Goal: Register for event/course

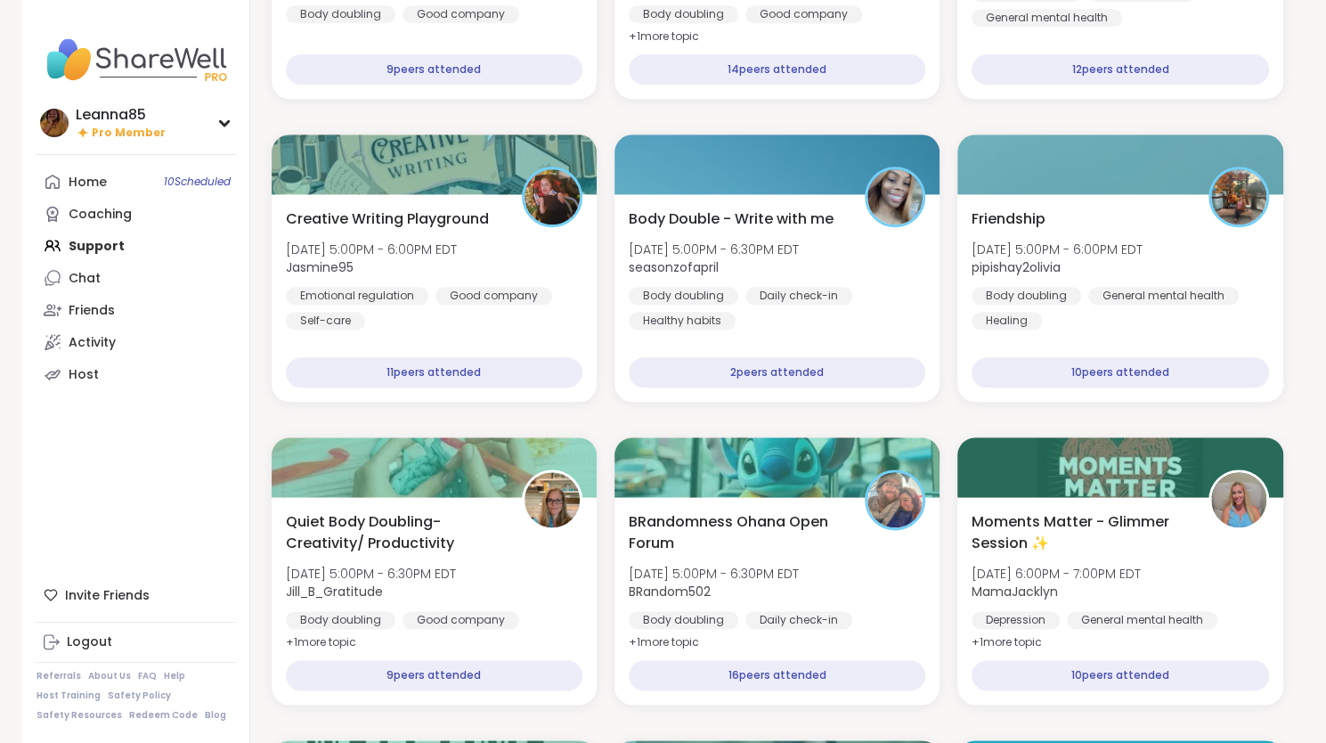
click at [108, 256] on div "Home 10 Scheduled Coaching Support Chat Friends Activity Host" at bounding box center [136, 278] width 199 height 224
click at [99, 247] on div "Home 10 Scheduled Coaching Support Chat Friends Activity Host" at bounding box center [136, 278] width 199 height 224
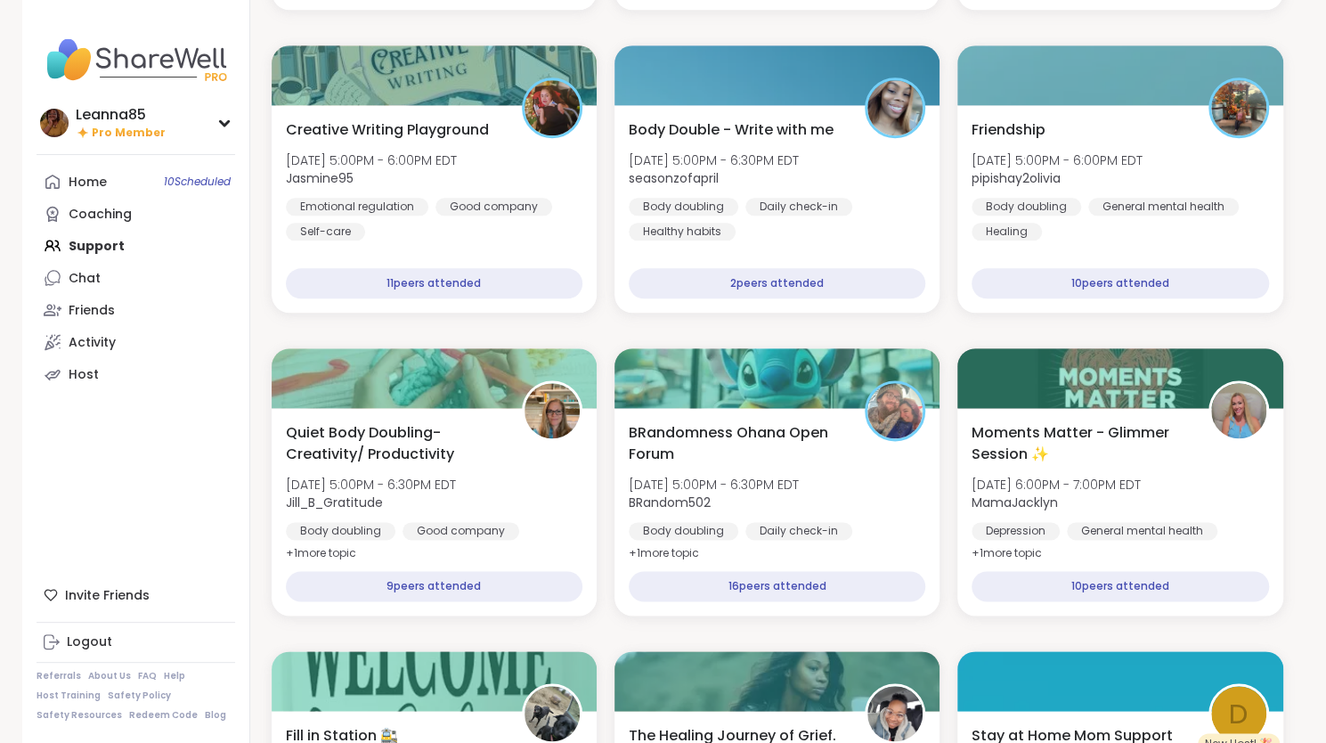
click at [71, 237] on div "Home 10 Scheduled Coaching Support Chat Friends Activity Host" at bounding box center [136, 278] width 199 height 224
click at [72, 249] on div "Home 10 Scheduled Coaching Support Chat Friends Activity Host" at bounding box center [136, 278] width 199 height 224
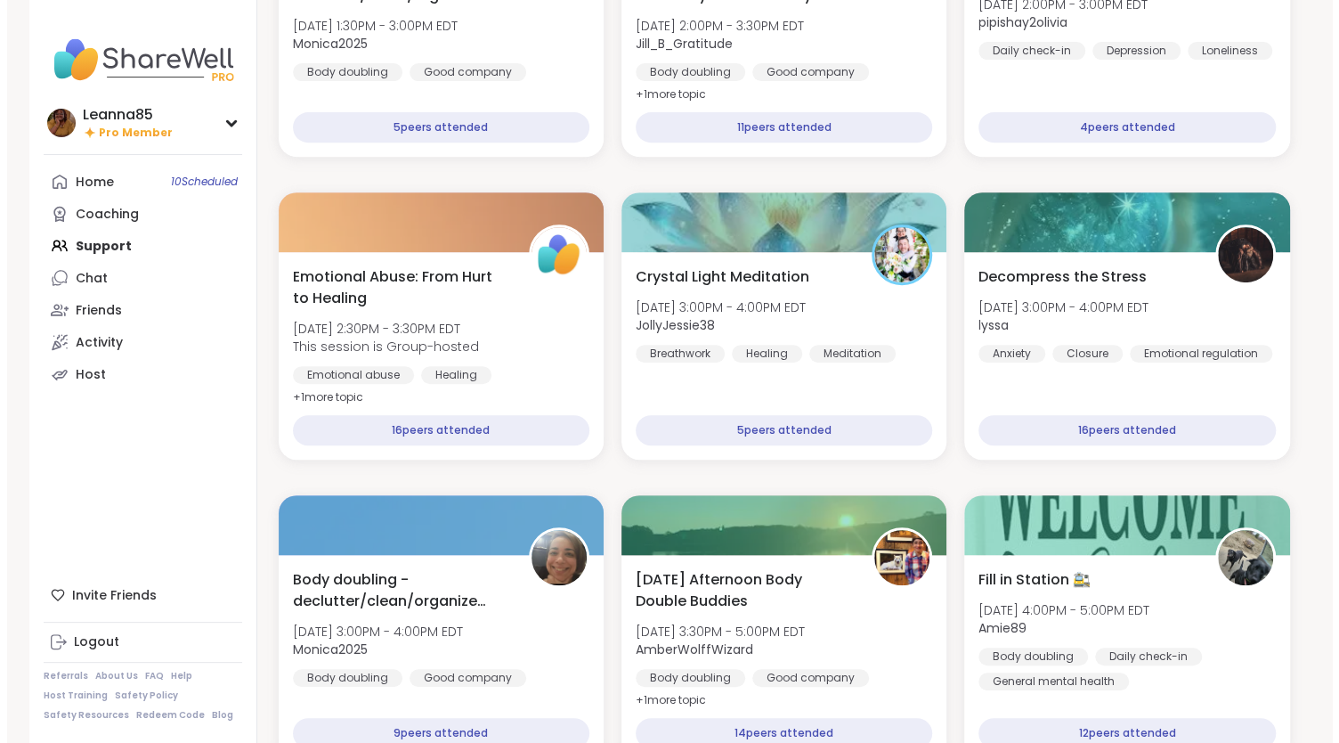
scroll to position [402, 0]
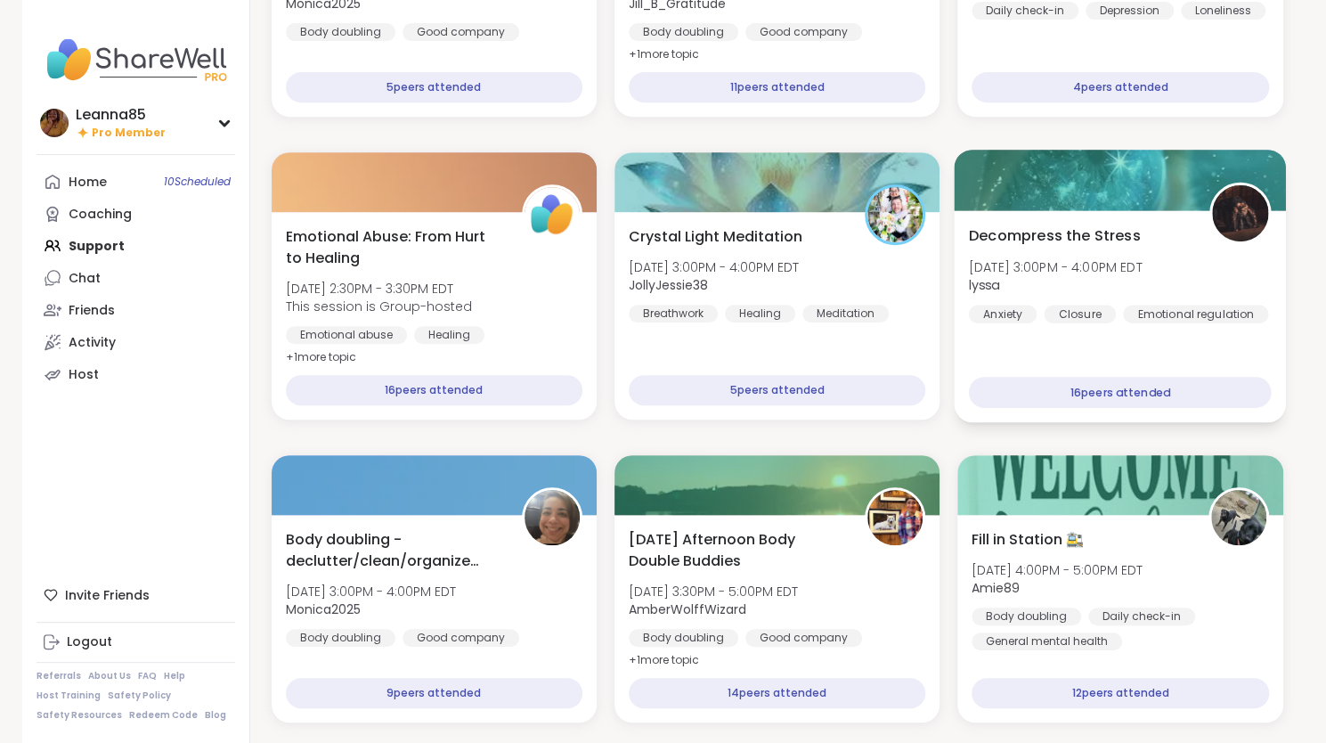
click at [1086, 391] on div "16 peers attended" at bounding box center [1120, 392] width 303 height 31
click at [1059, 350] on div "Decompress the Stress Wed, Oct 08 | 3:00PM - 4:00PM EDT lyssa Anxiety Closure E…" at bounding box center [1120, 316] width 332 height 212
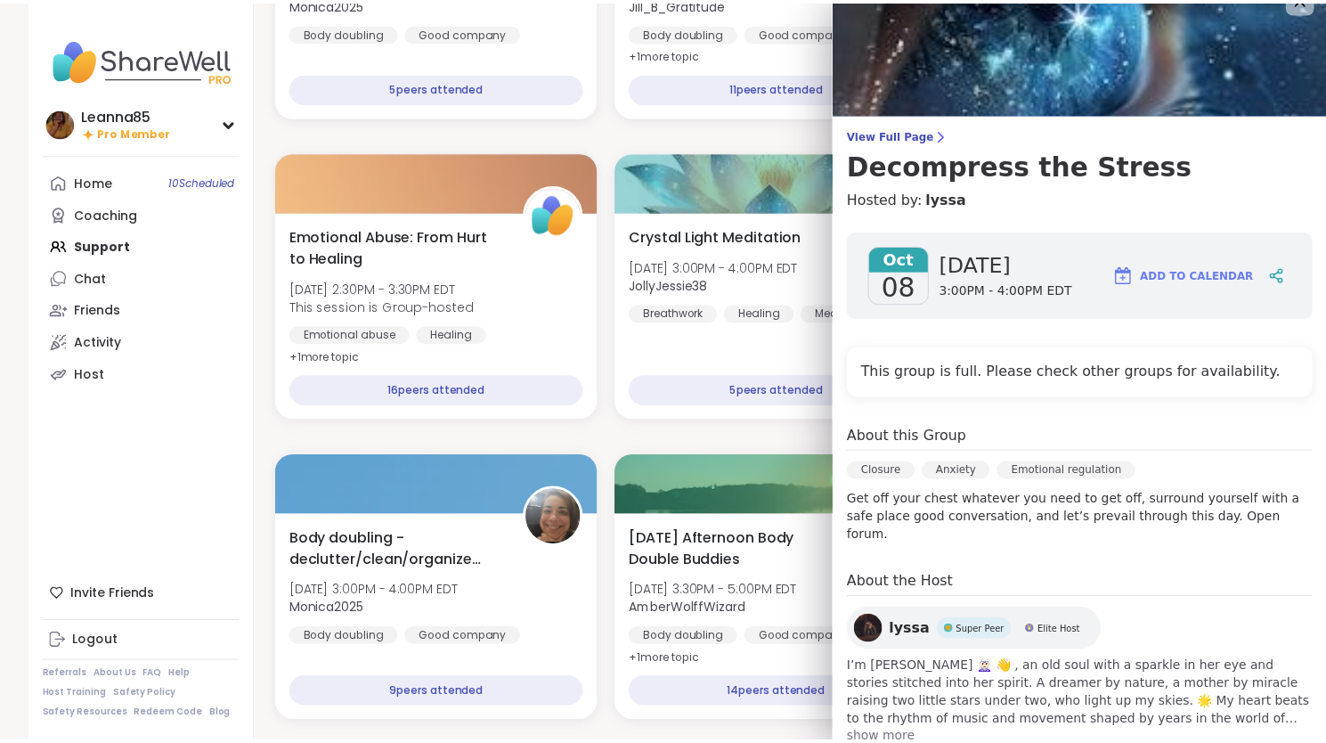
scroll to position [57, 0]
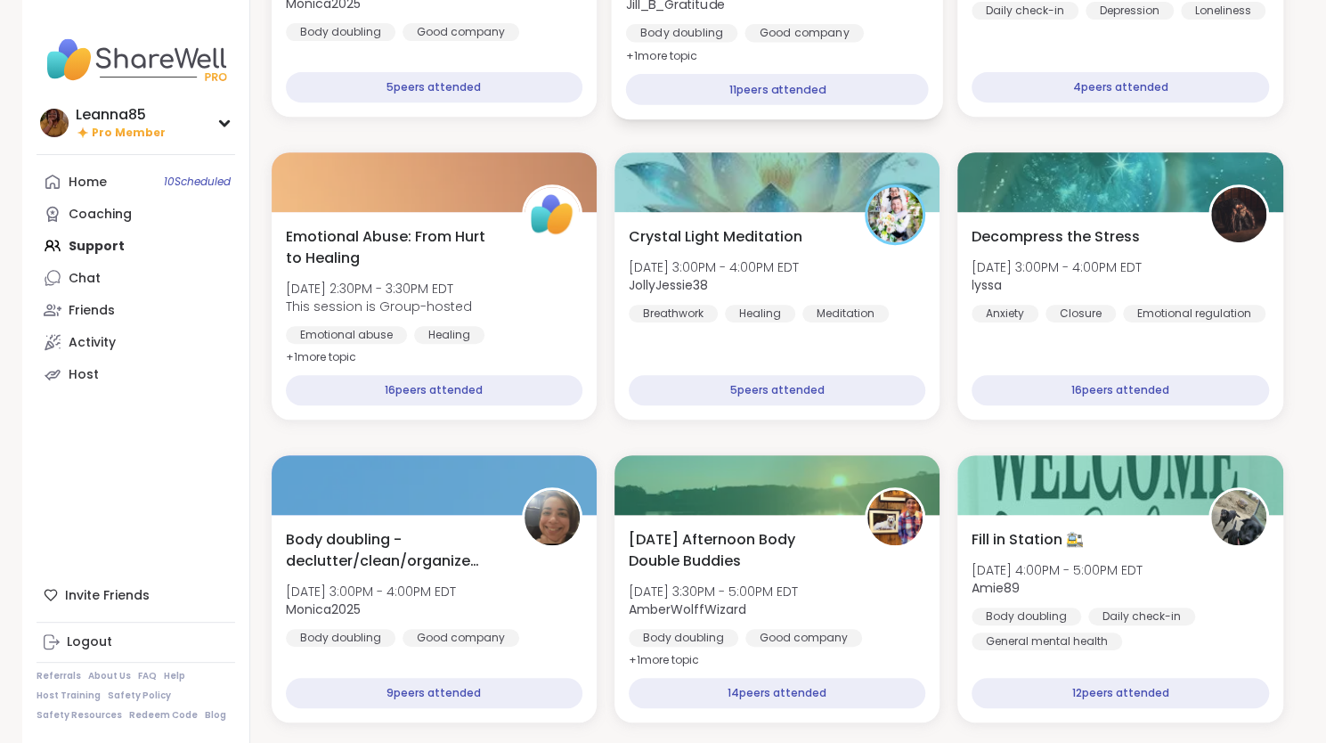
click at [756, 95] on div "11 peers attended" at bounding box center [776, 89] width 303 height 31
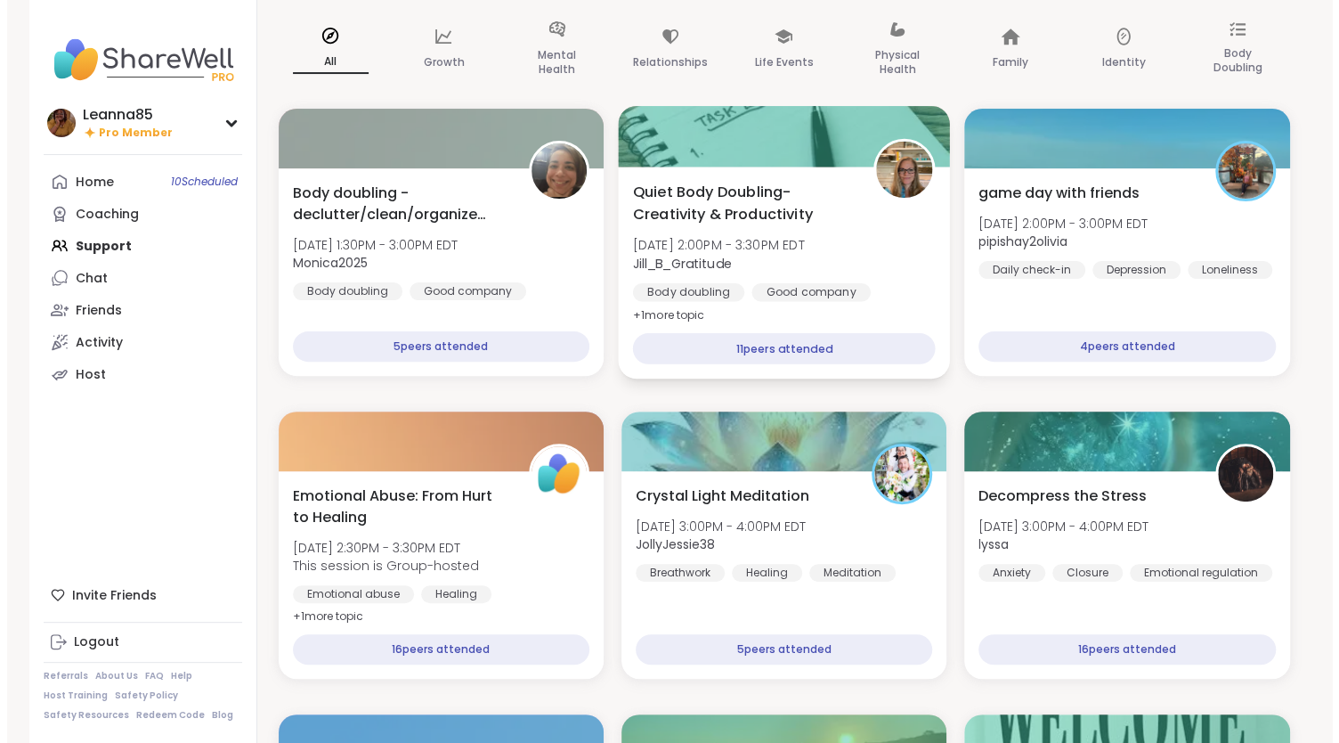
scroll to position [135, 0]
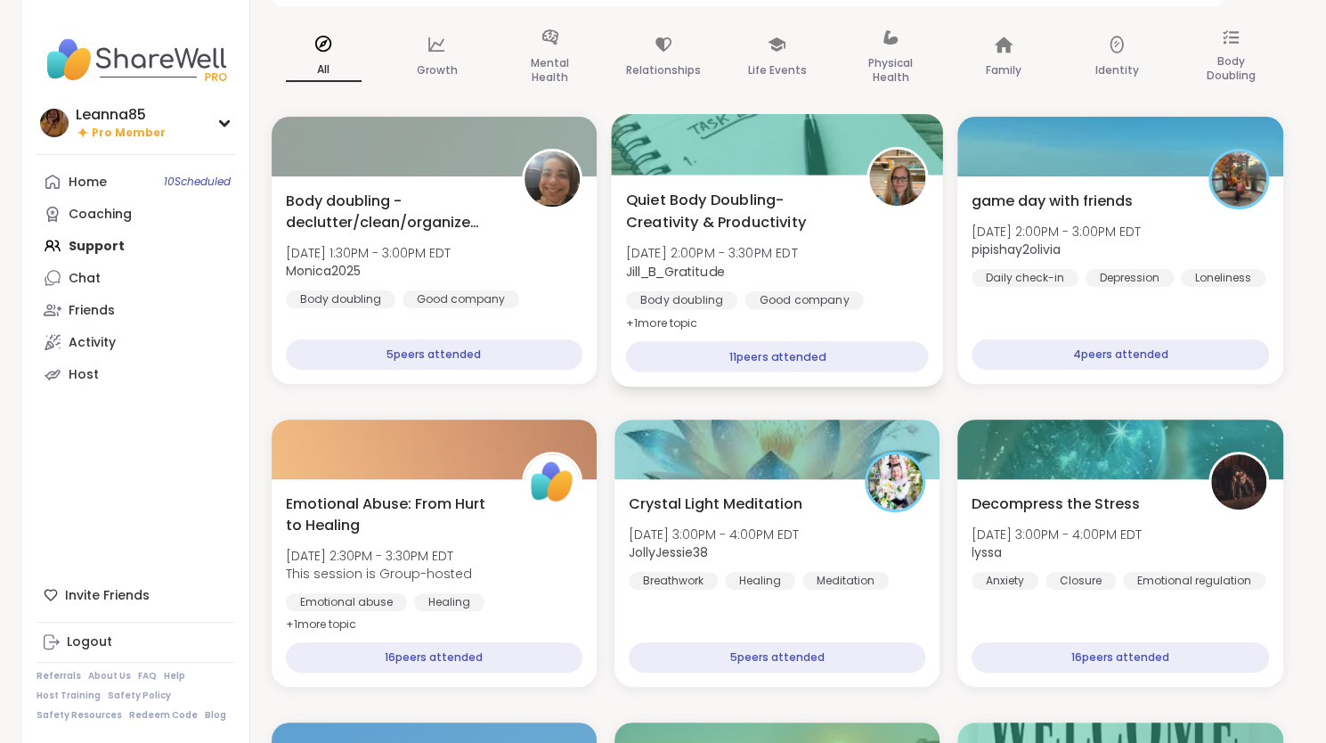
click at [743, 220] on span "Quiet Body Doubling- Creativity & Productivity" at bounding box center [735, 211] width 221 height 44
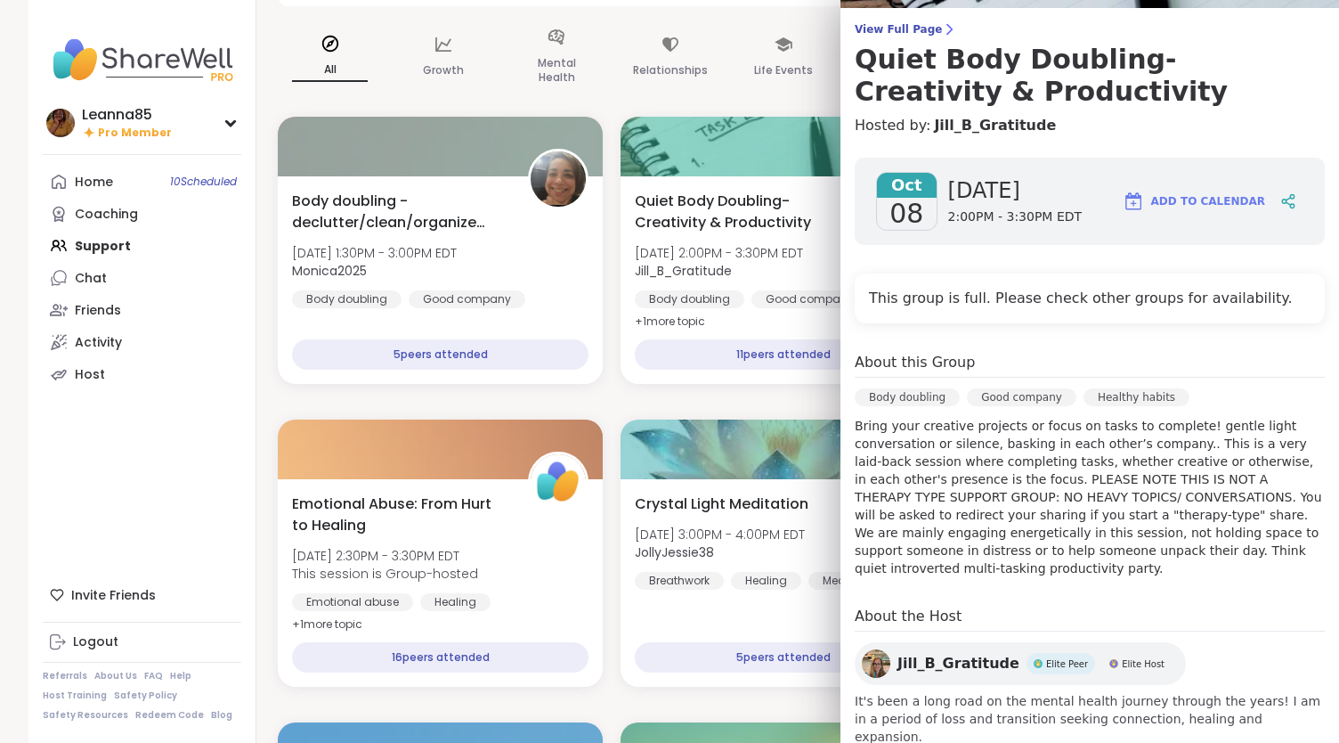
scroll to position [142, 0]
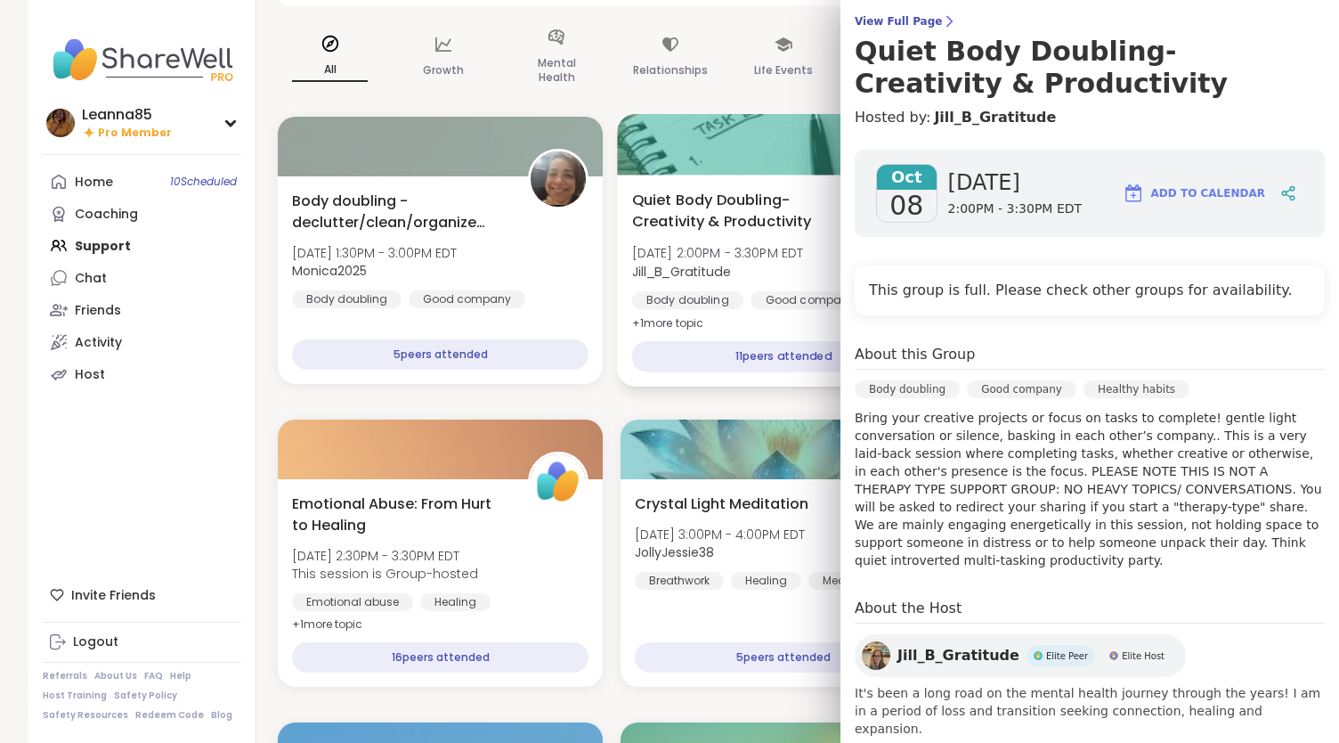
click at [705, 359] on div "11 peers attended" at bounding box center [783, 356] width 303 height 31
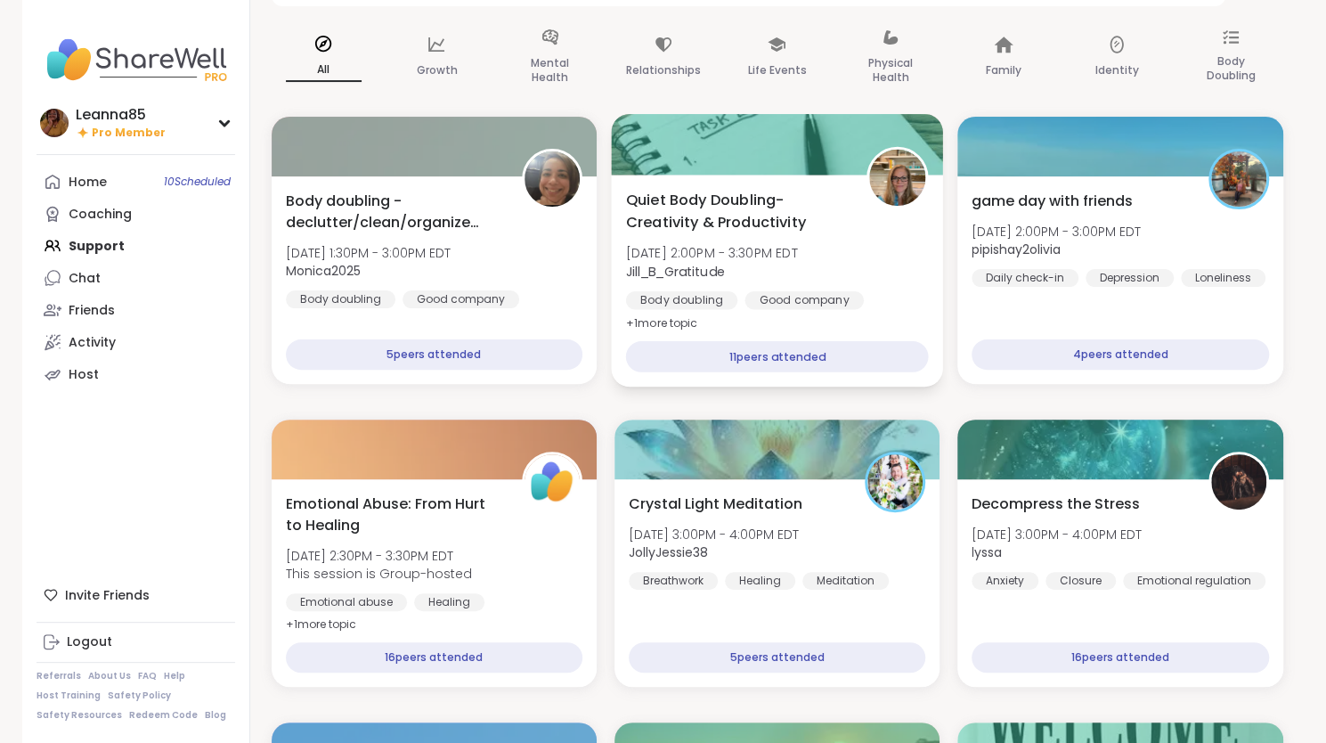
click at [739, 357] on div "11 peers attended" at bounding box center [776, 356] width 303 height 31
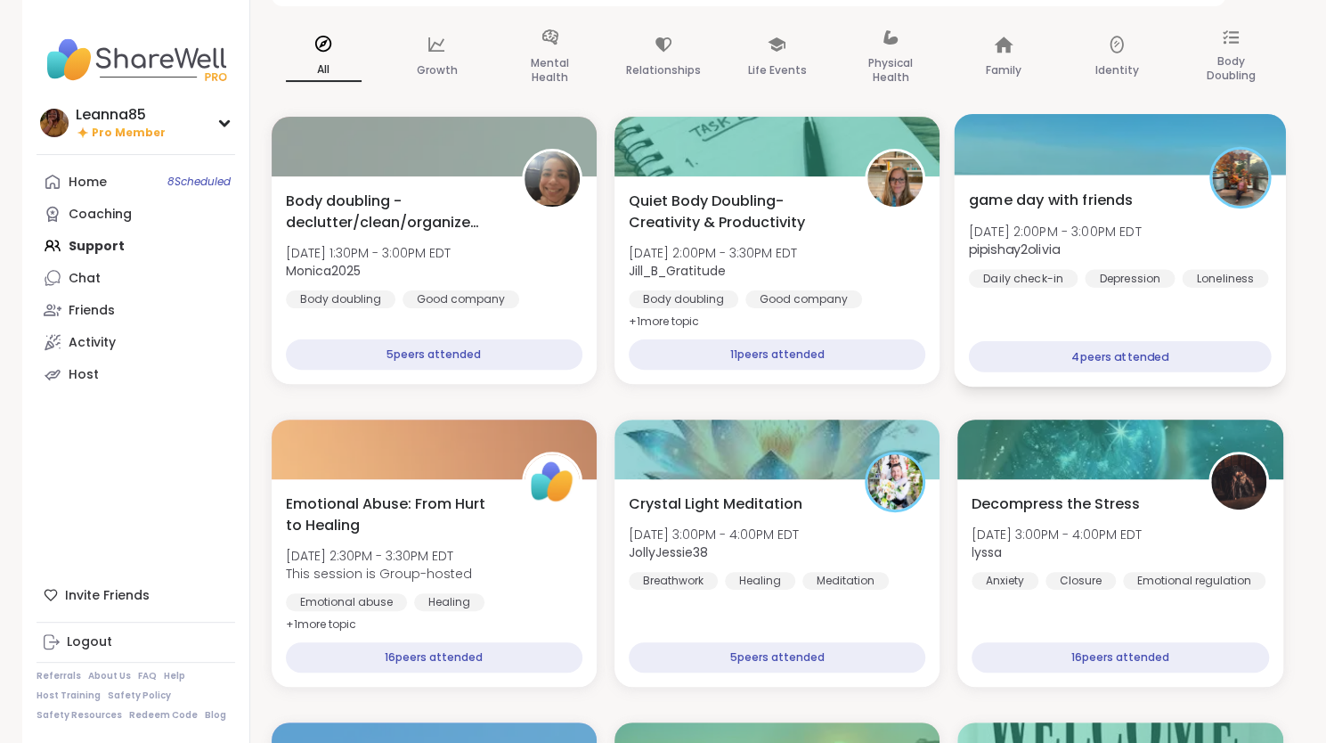
click at [1047, 365] on div "4 peers attended" at bounding box center [1120, 356] width 303 height 31
click at [1047, 350] on div "4 peers attended" at bounding box center [1120, 356] width 303 height 31
click at [1044, 272] on div "Daily check-in" at bounding box center [1023, 278] width 109 height 18
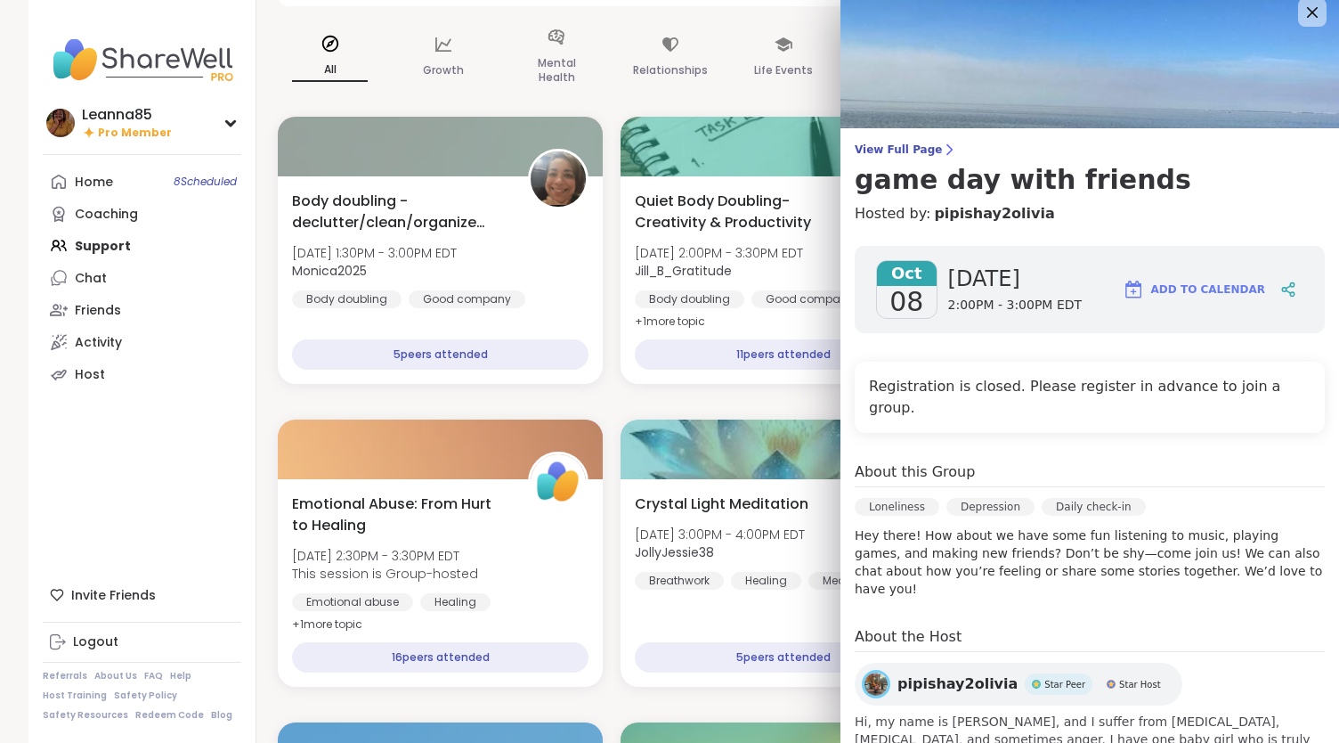
scroll to position [0, 0]
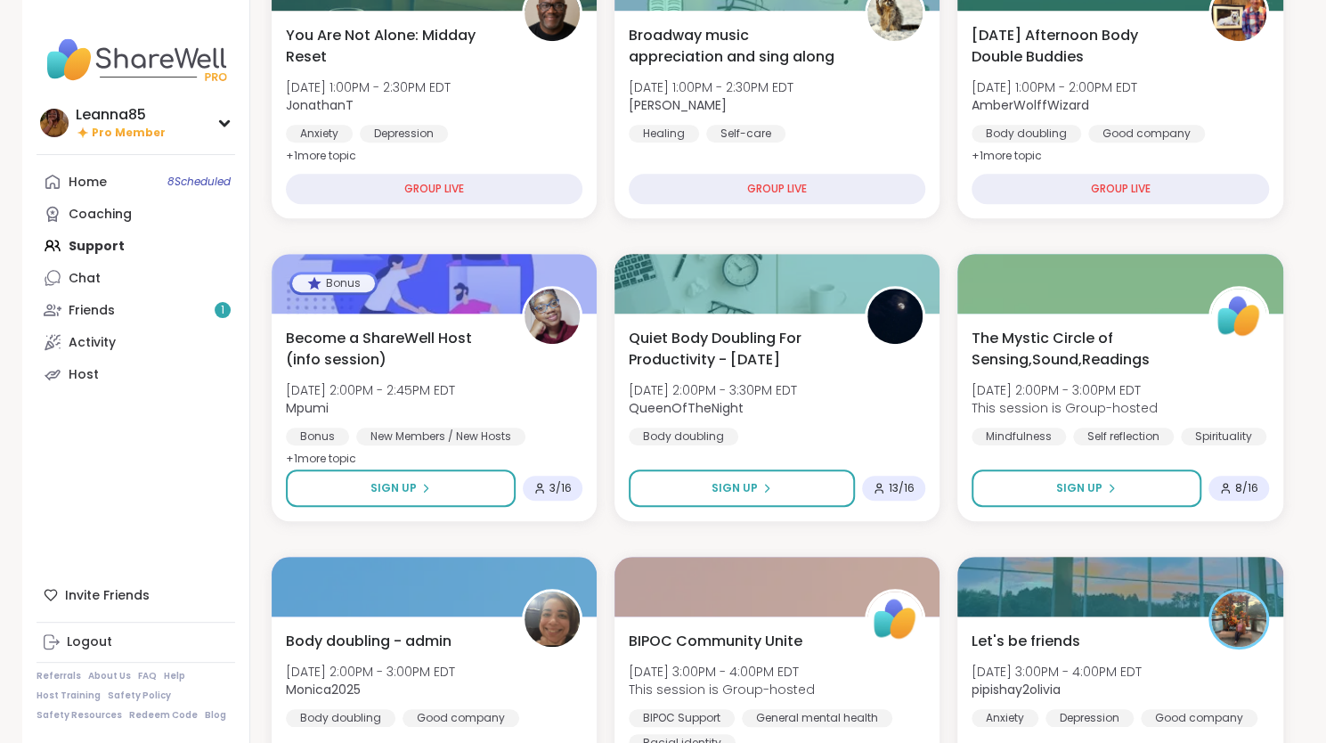
scroll to position [670, 0]
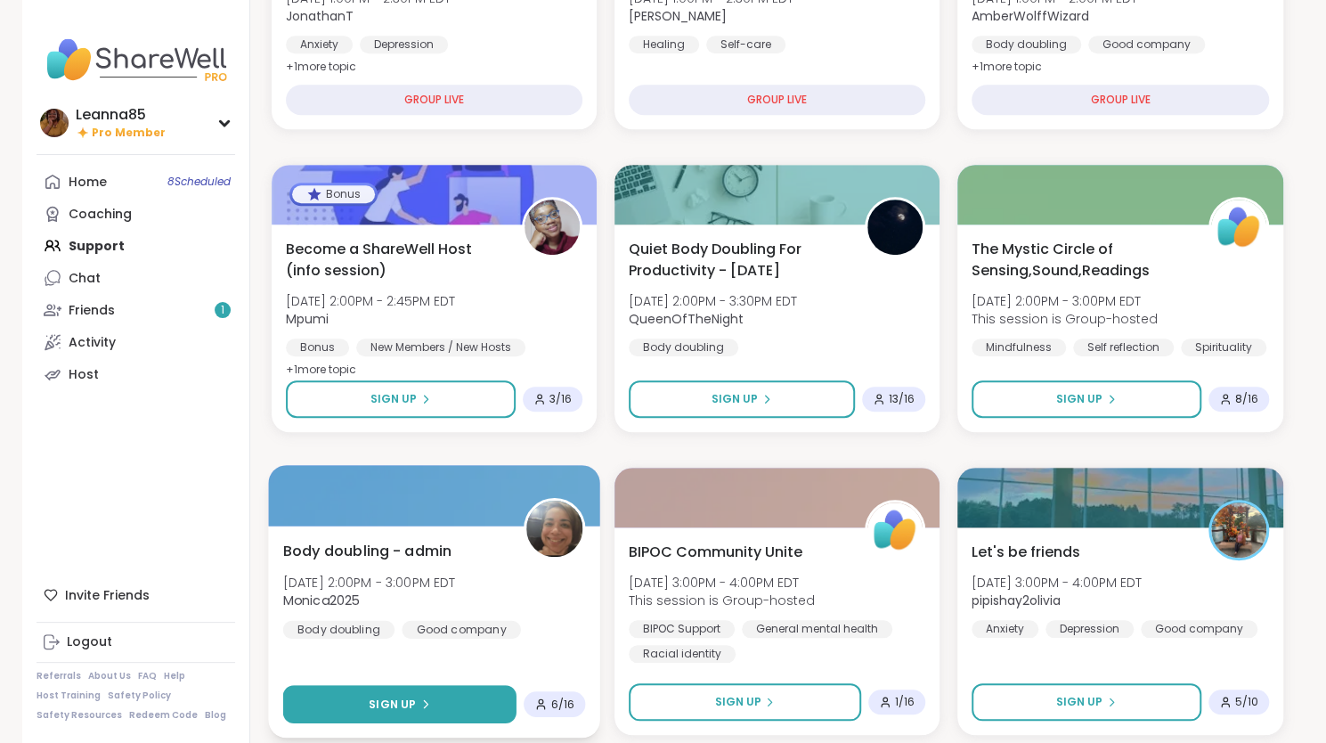
click at [363, 702] on button "Sign Up" at bounding box center [398, 704] width 233 height 38
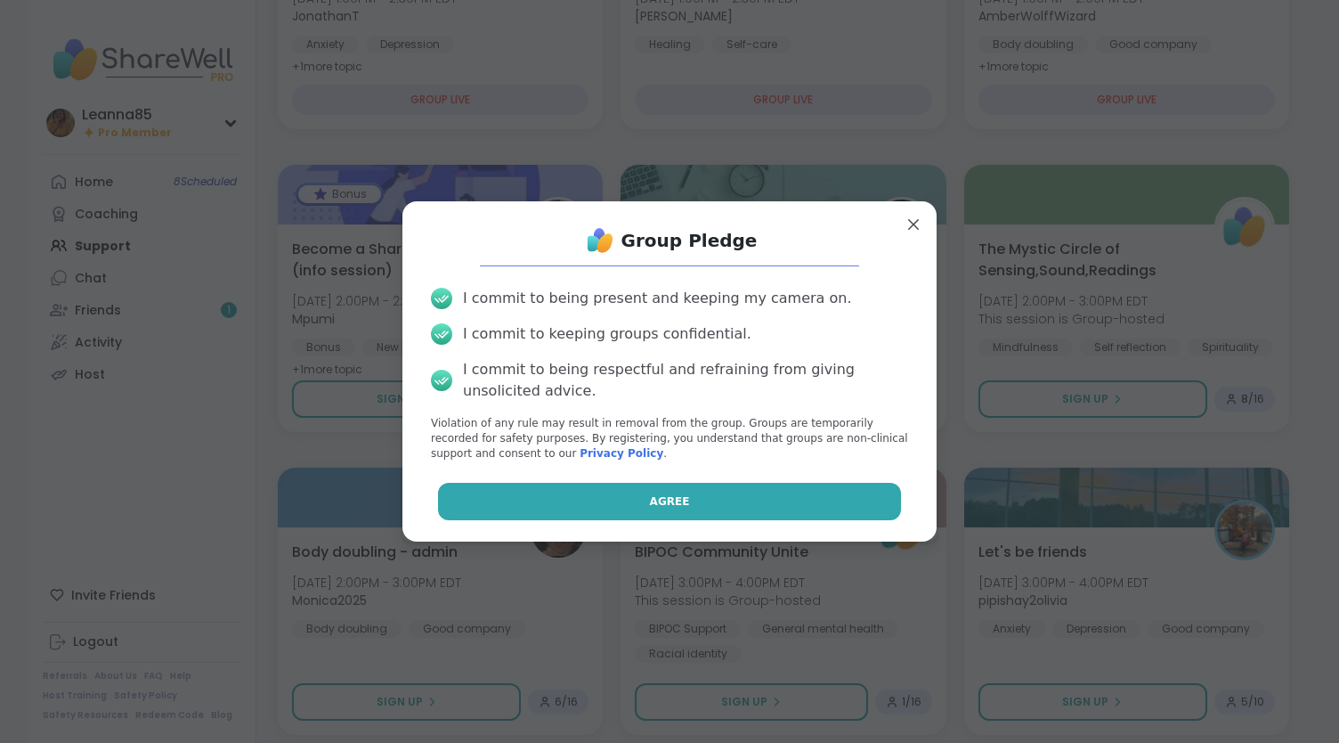
click at [518, 501] on button "Agree" at bounding box center [670, 501] width 464 height 37
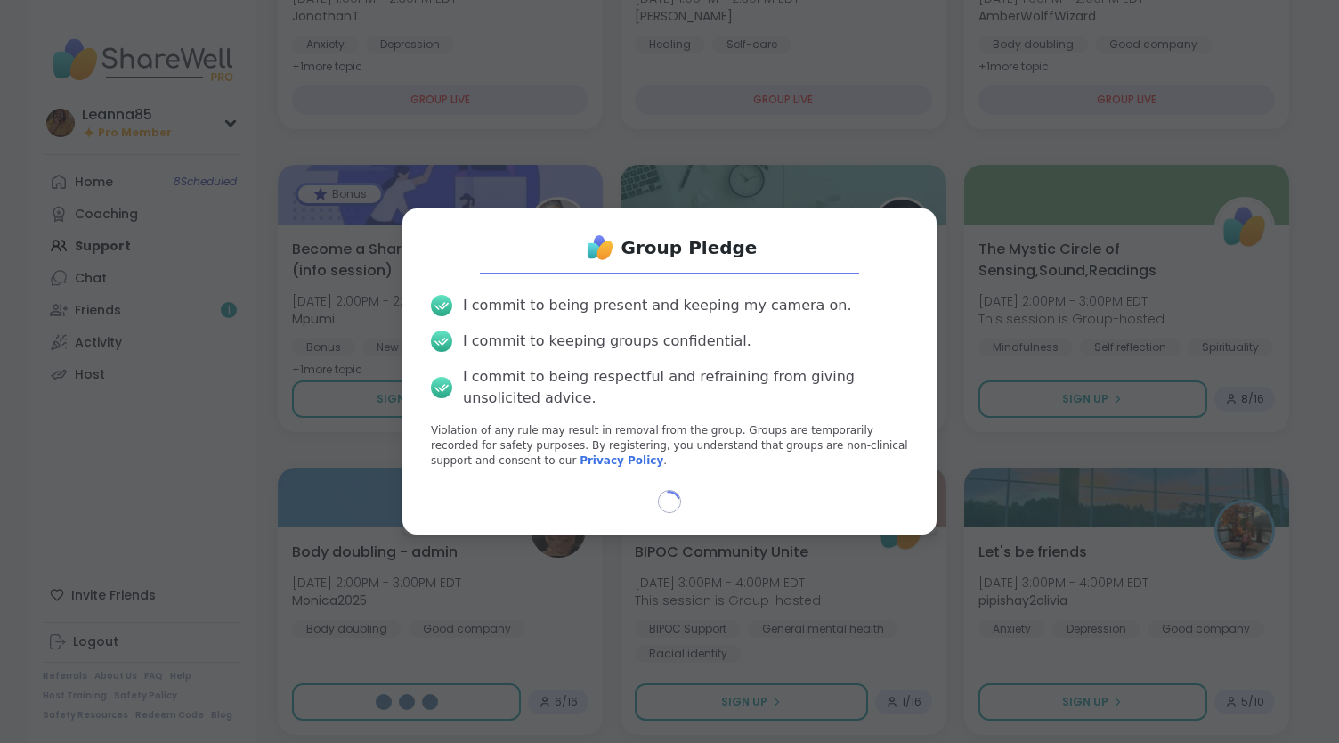
select select "**"
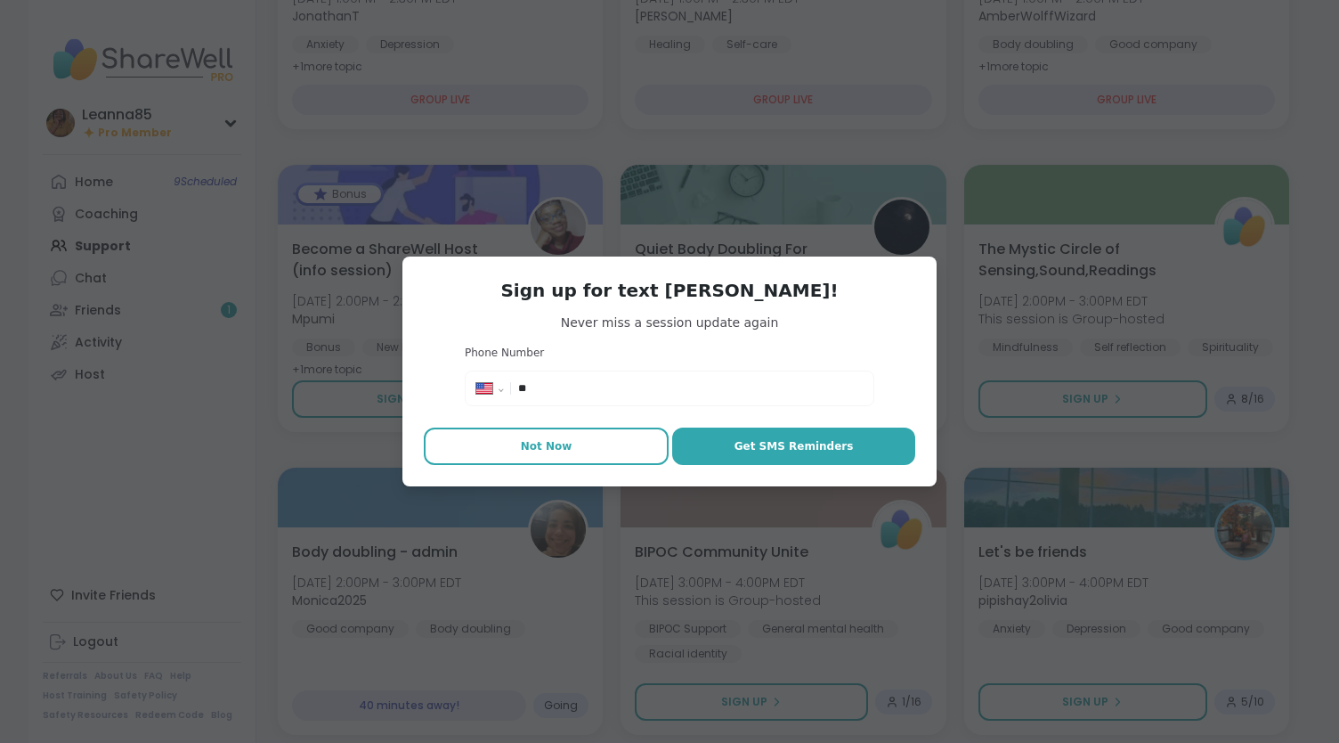
click at [548, 446] on span "Not Now" at bounding box center [547, 446] width 52 height 16
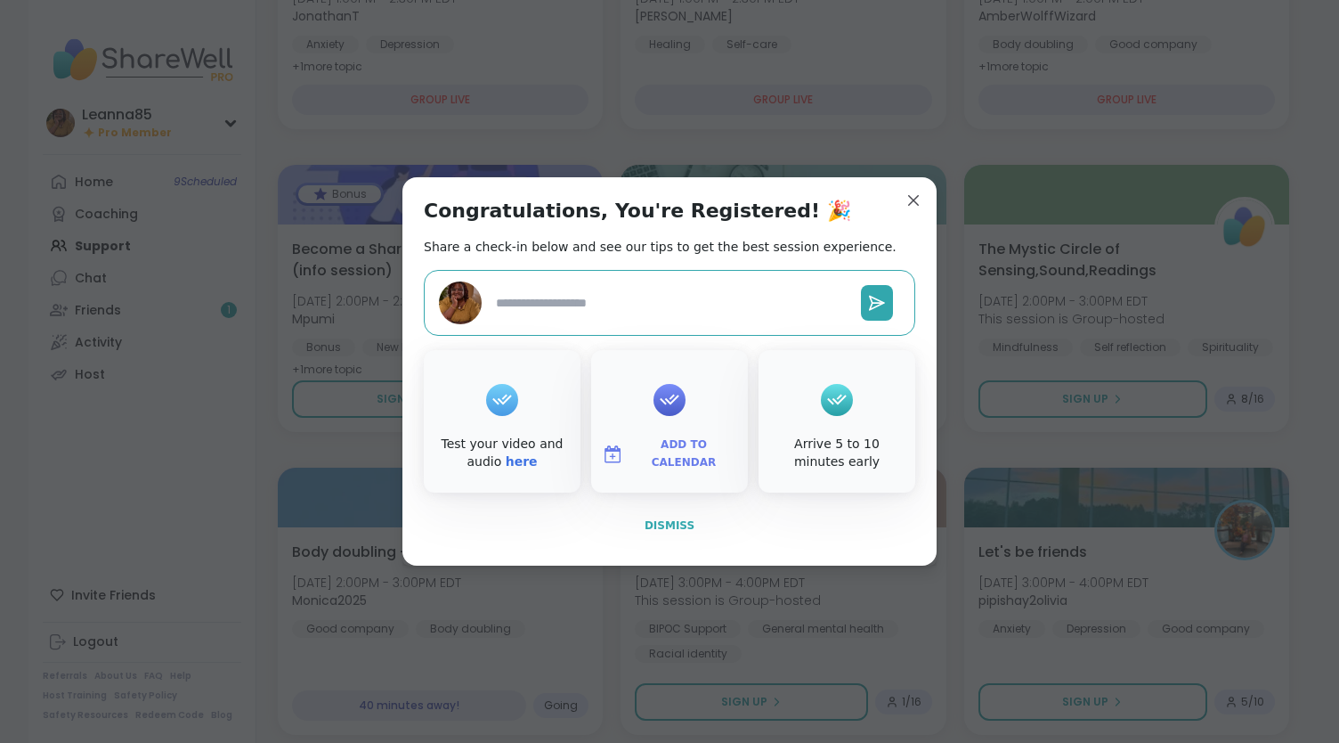
click at [653, 521] on span "Dismiss" at bounding box center [670, 525] width 50 height 12
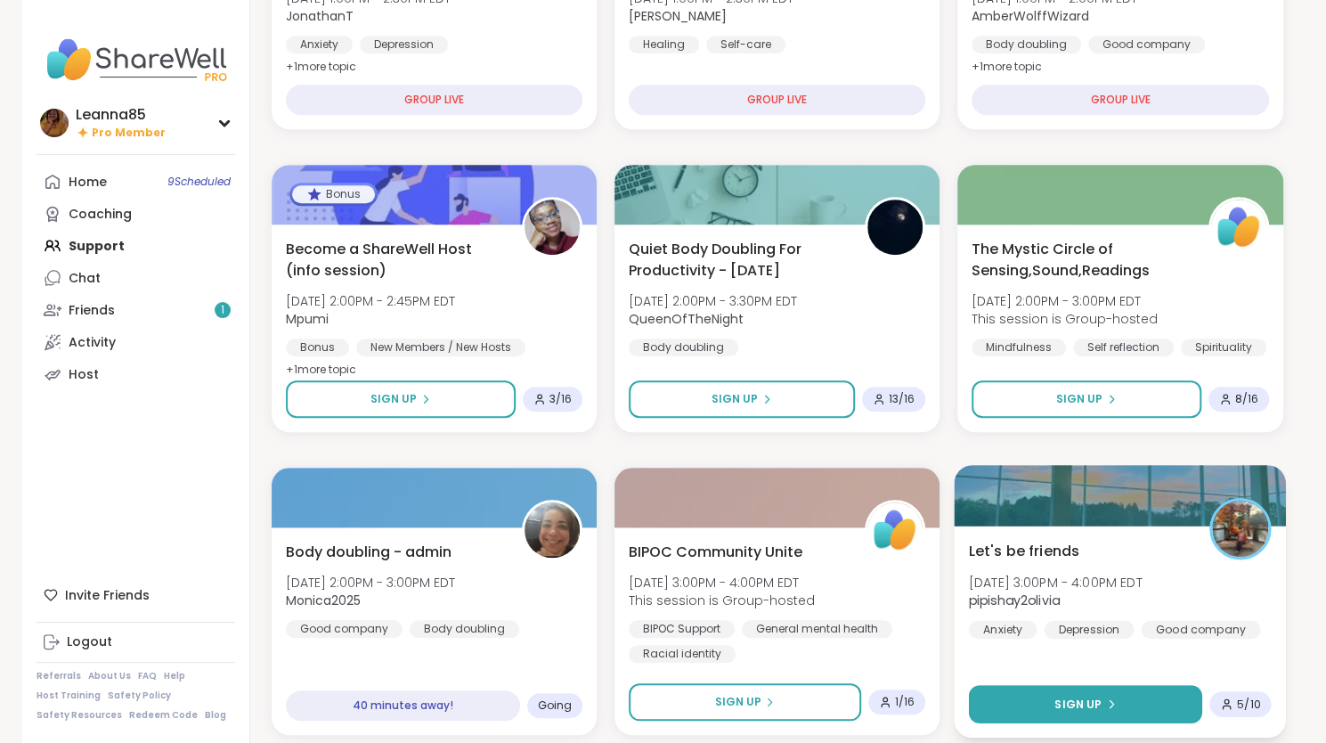
click at [1051, 710] on button "Sign Up" at bounding box center [1085, 704] width 233 height 38
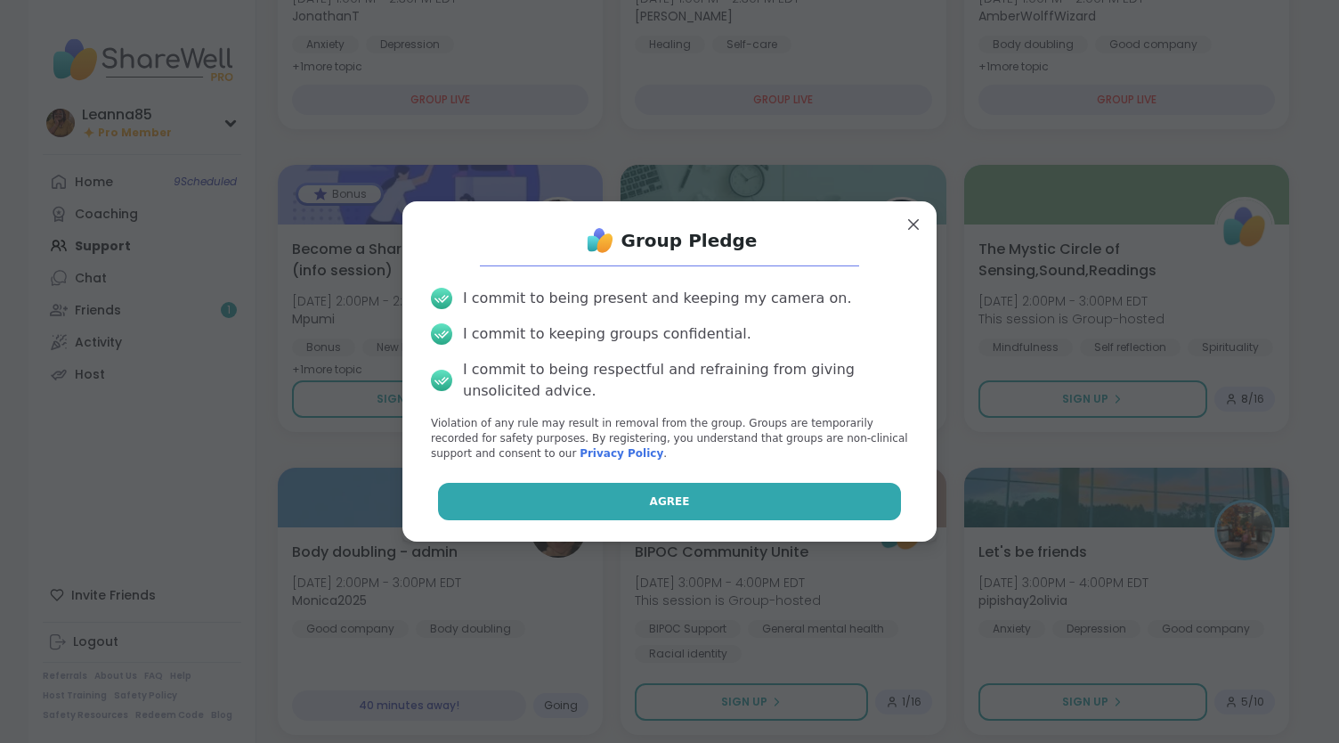
click at [652, 508] on button "Agree" at bounding box center [670, 501] width 464 height 37
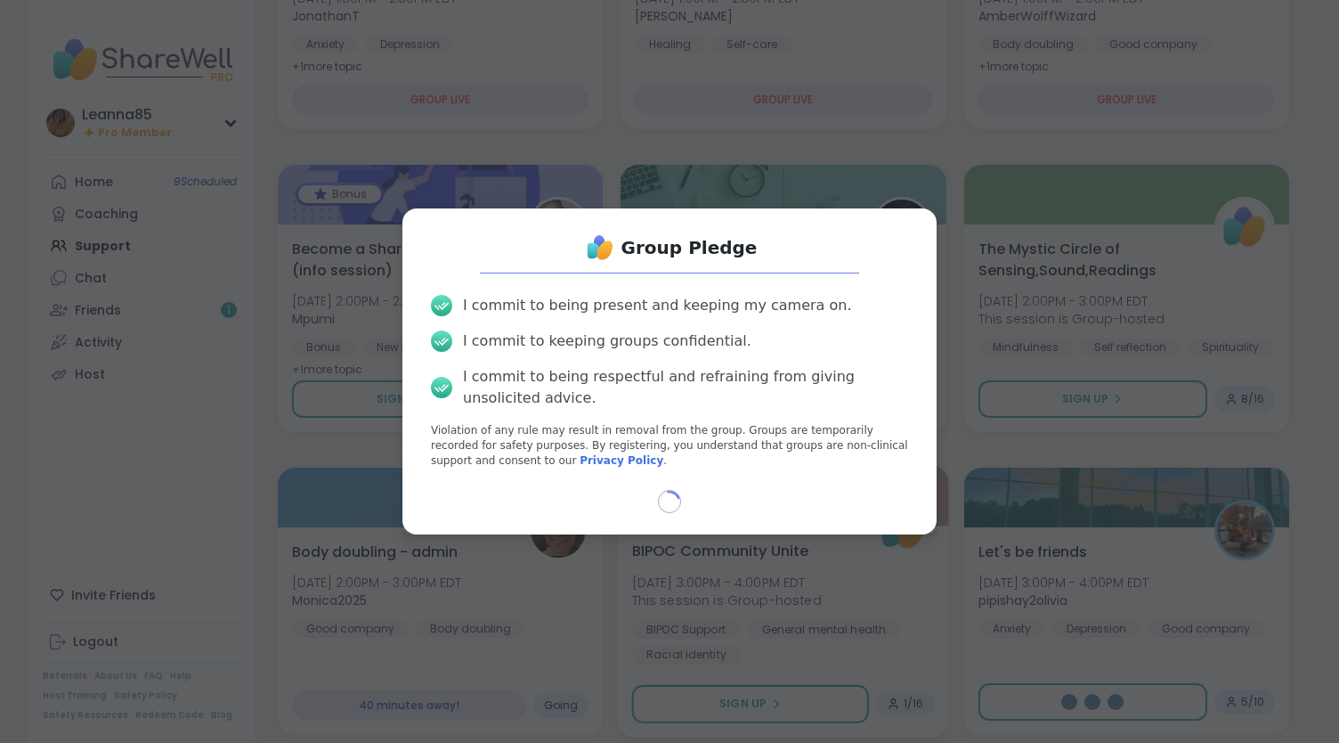
select select "**"
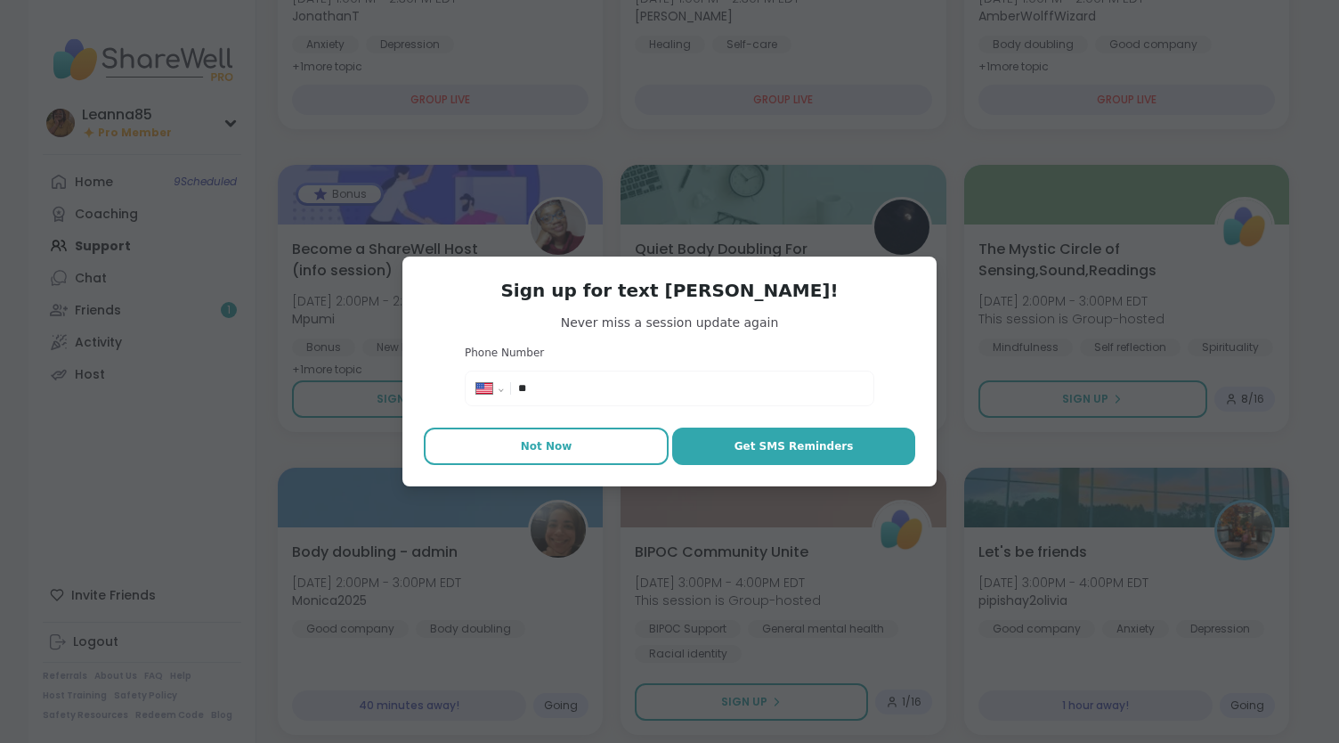
click at [528, 454] on span "Not Now" at bounding box center [547, 446] width 52 height 16
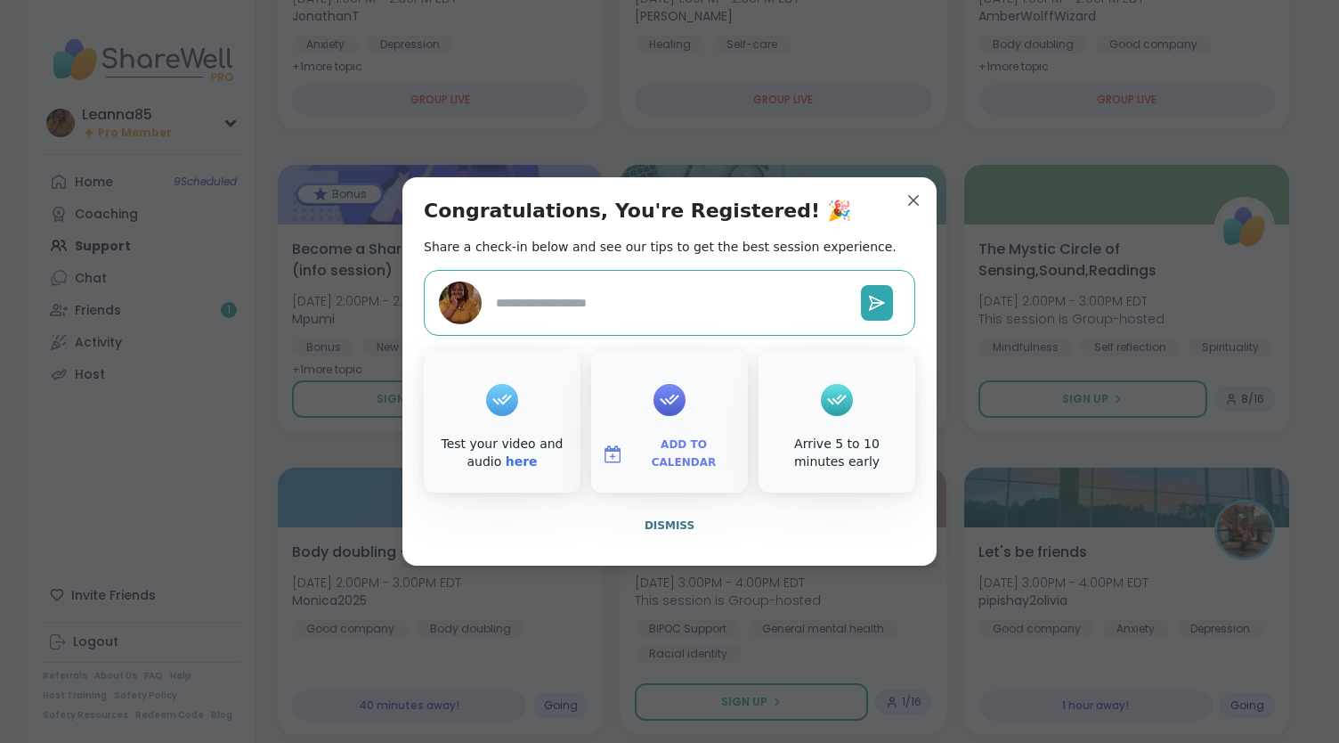
type textarea "*"
click at [647, 526] on span "Dismiss" at bounding box center [670, 525] width 50 height 12
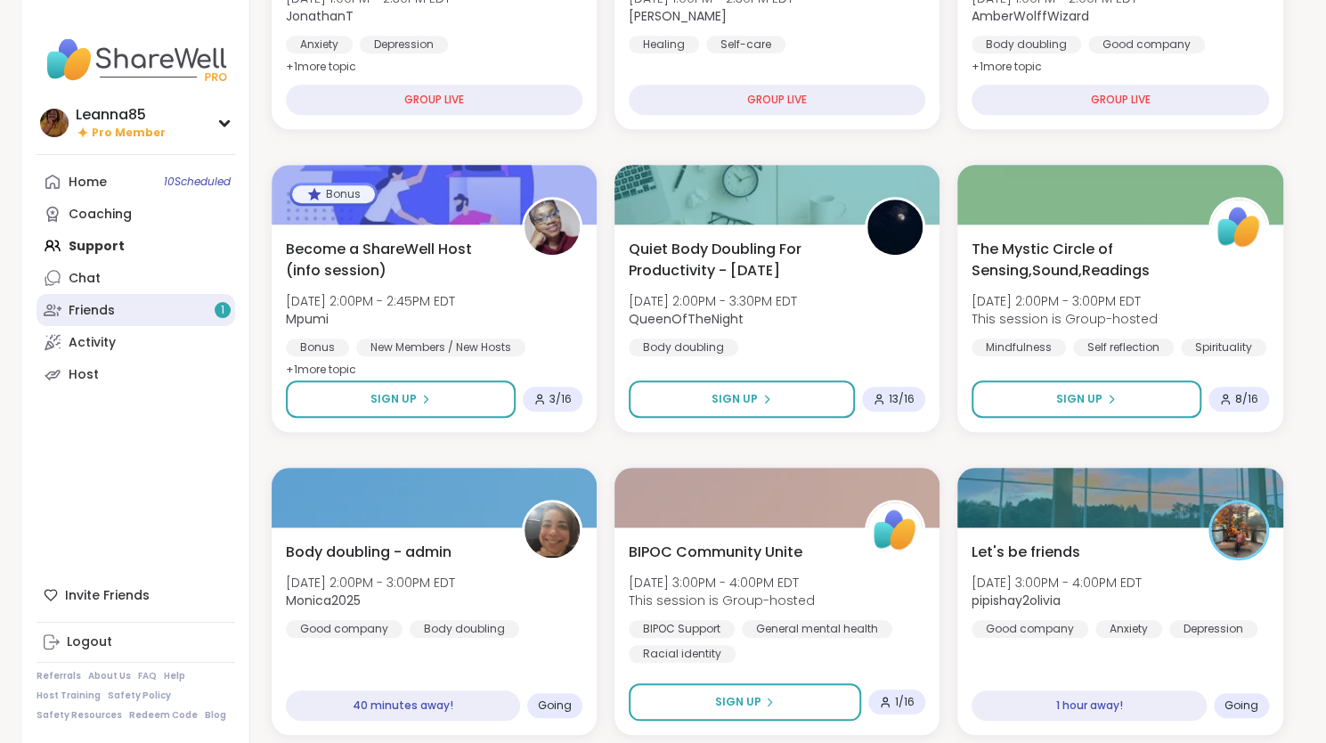
click at [105, 310] on div "Friends 1" at bounding box center [92, 311] width 46 height 18
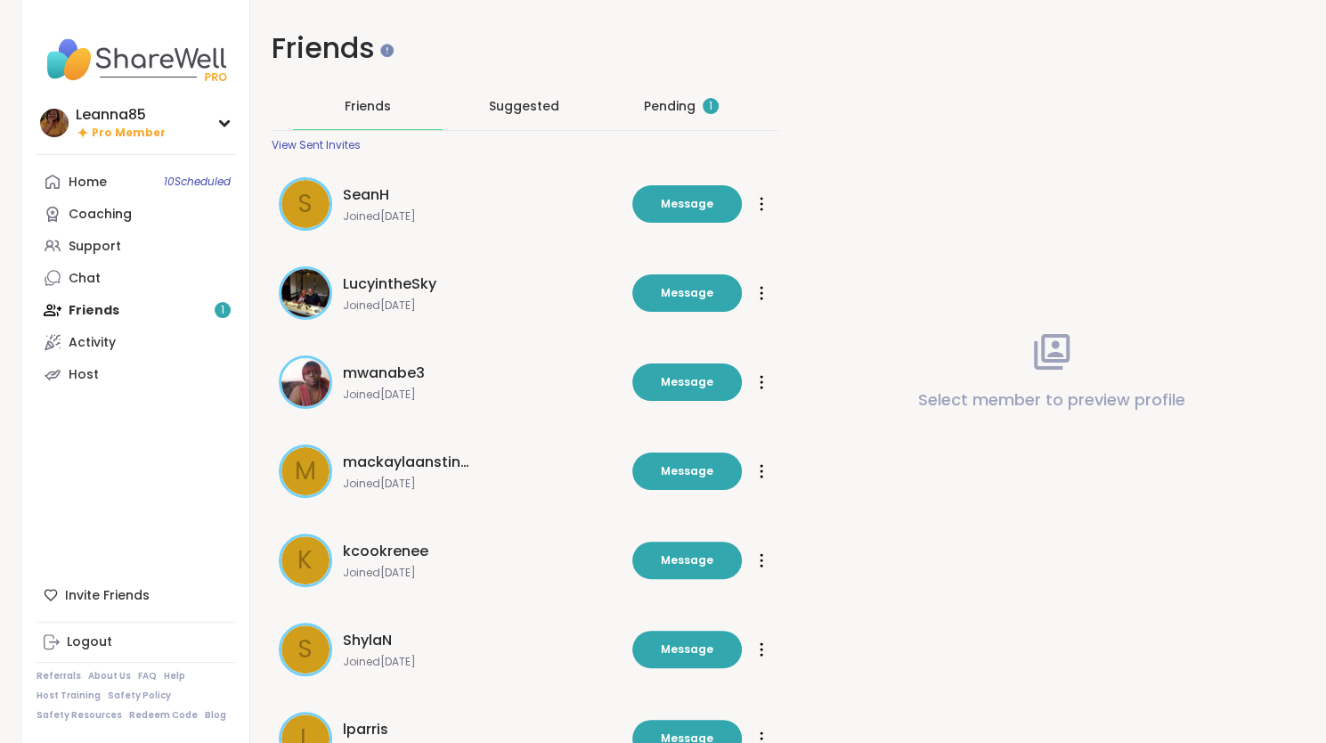
click at [652, 102] on div "Pending 1" at bounding box center [681, 106] width 75 height 18
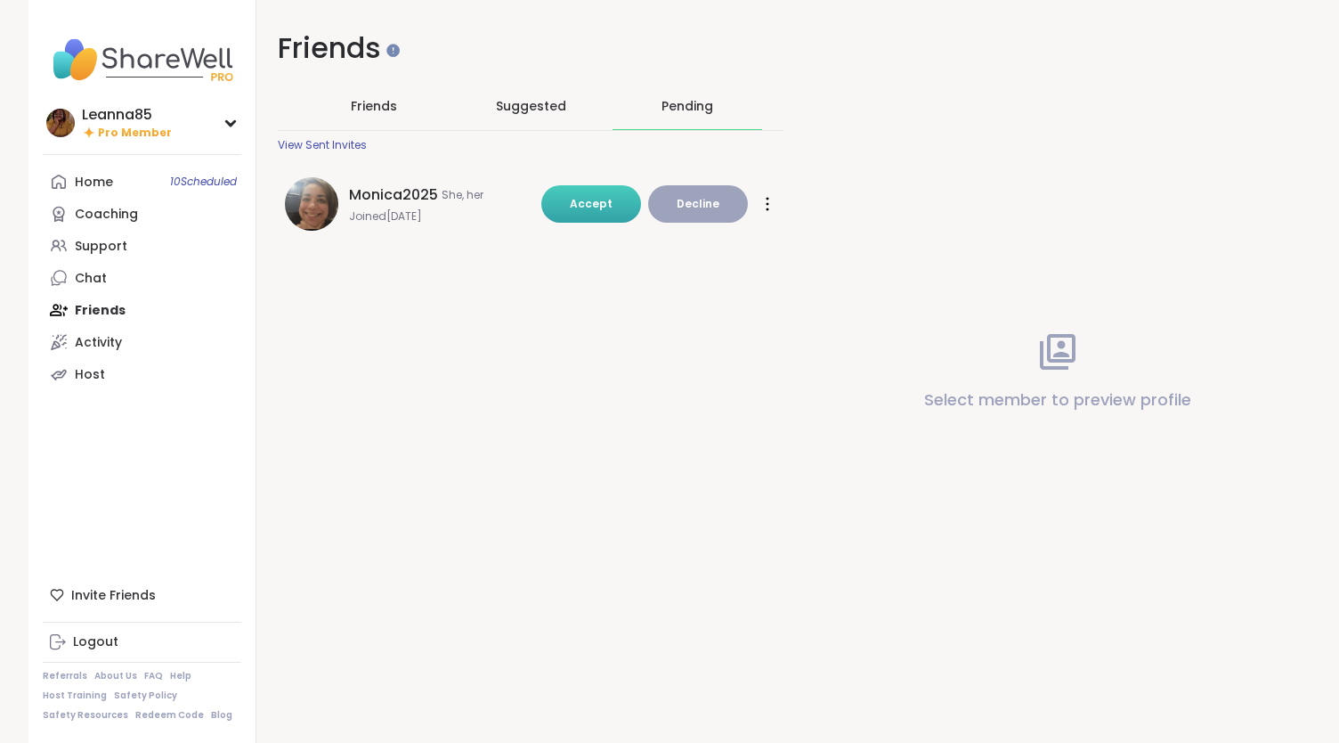
click at [570, 206] on span "Accept" at bounding box center [591, 203] width 43 height 15
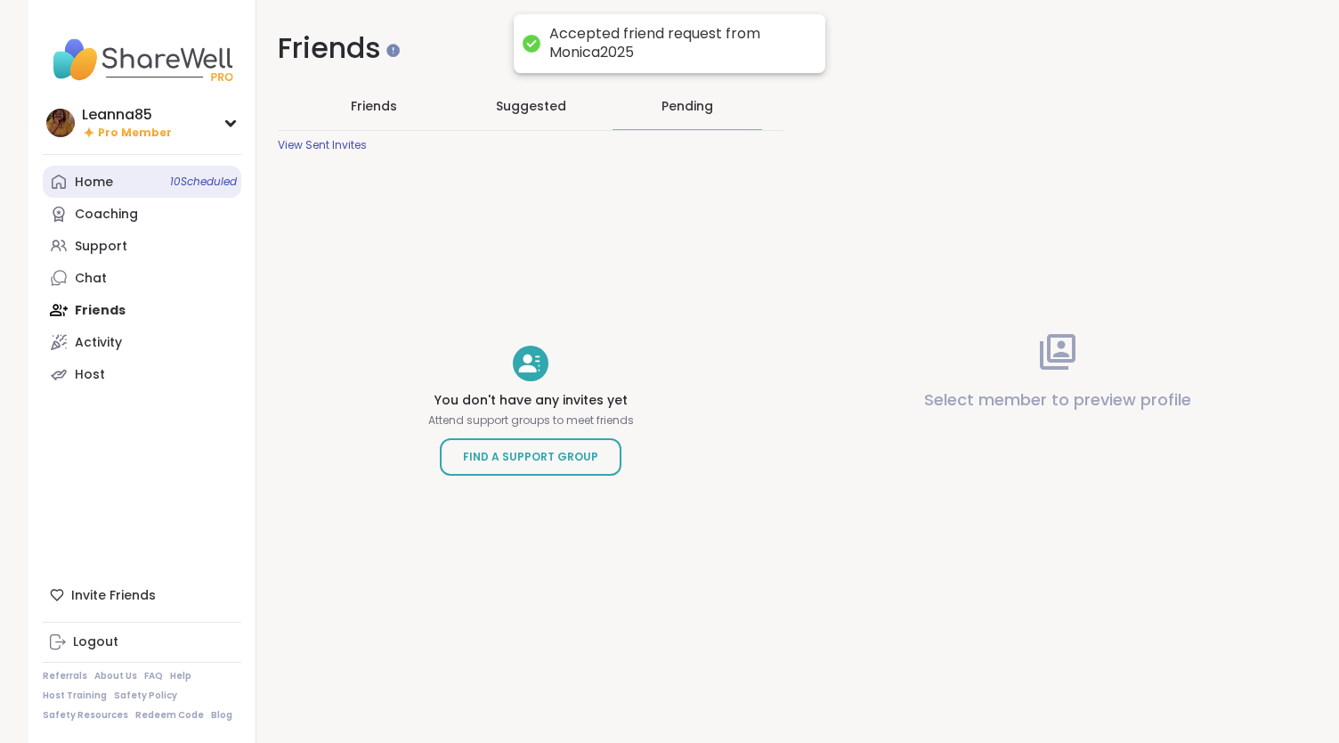
click at [103, 186] on div "Home 10 Scheduled" at bounding box center [94, 183] width 38 height 18
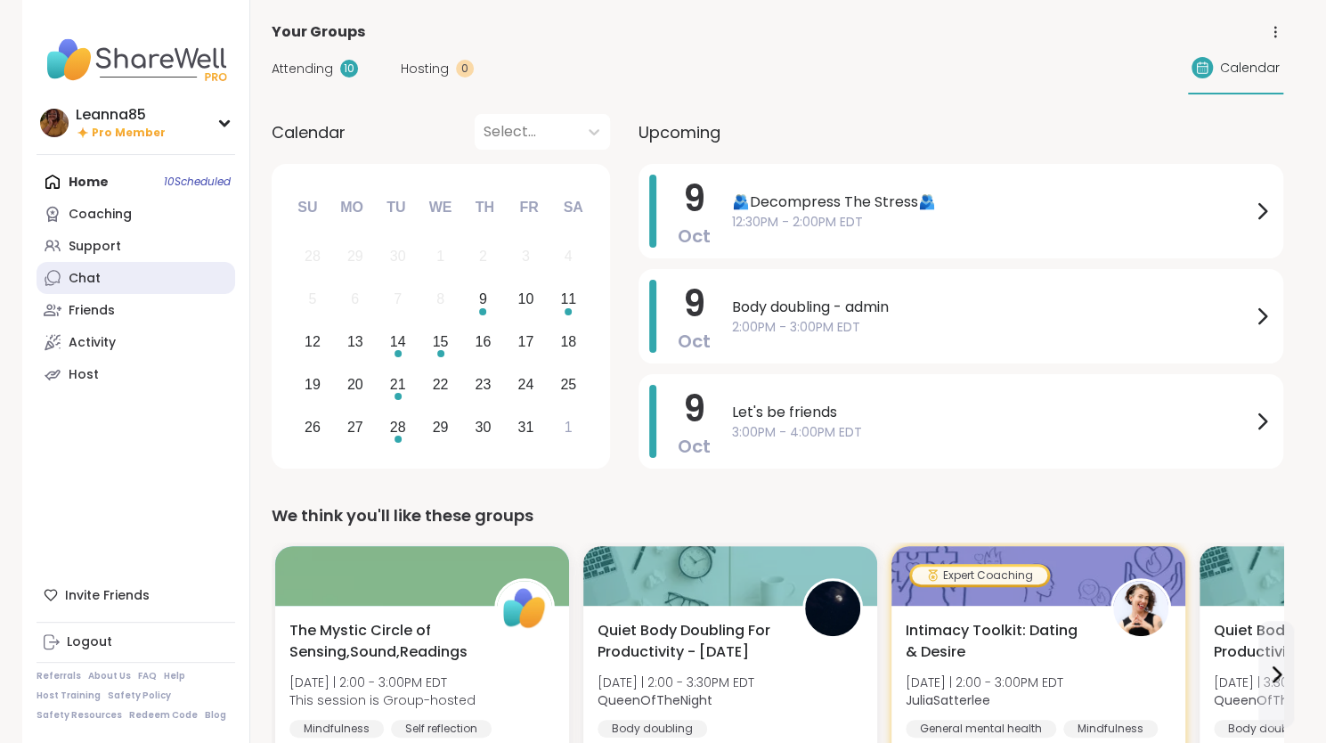
click at [91, 273] on div "Chat" at bounding box center [85, 279] width 32 height 18
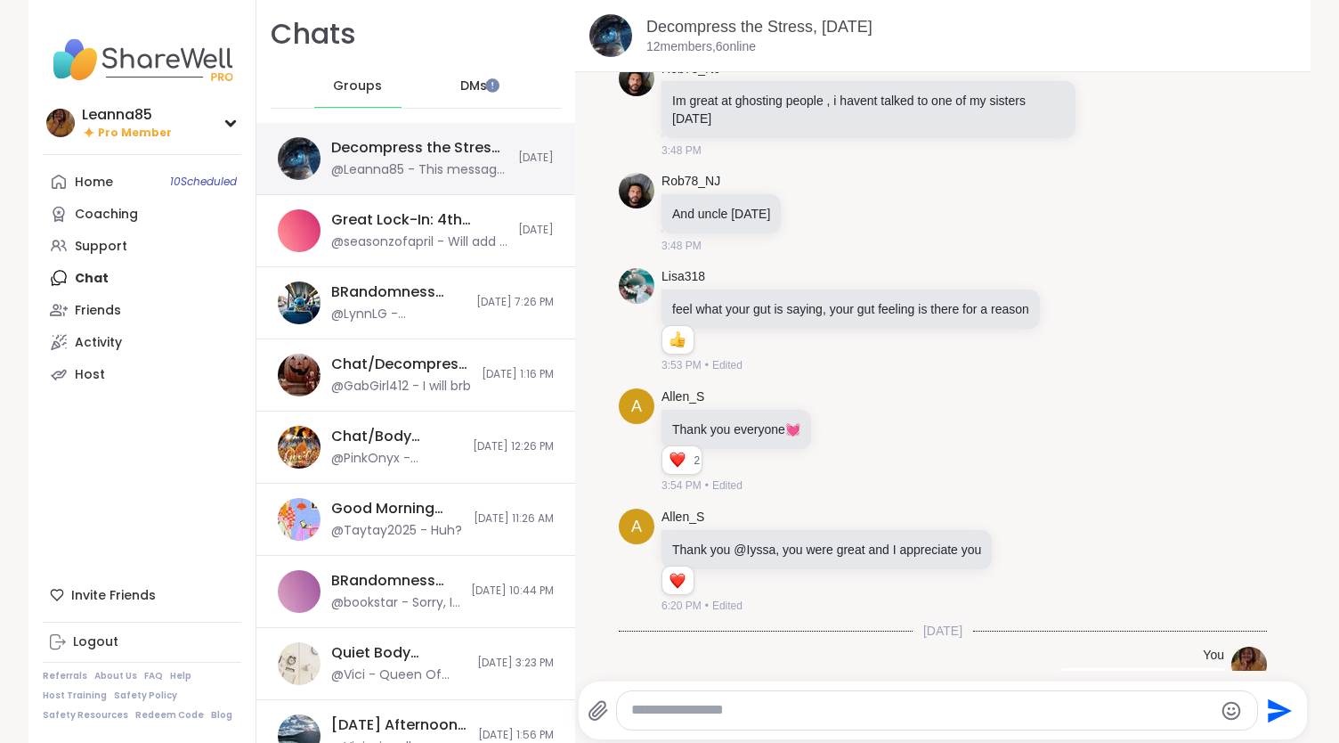
click at [392, 152] on div "Decompress the Stress, [DATE]" at bounding box center [419, 148] width 176 height 20
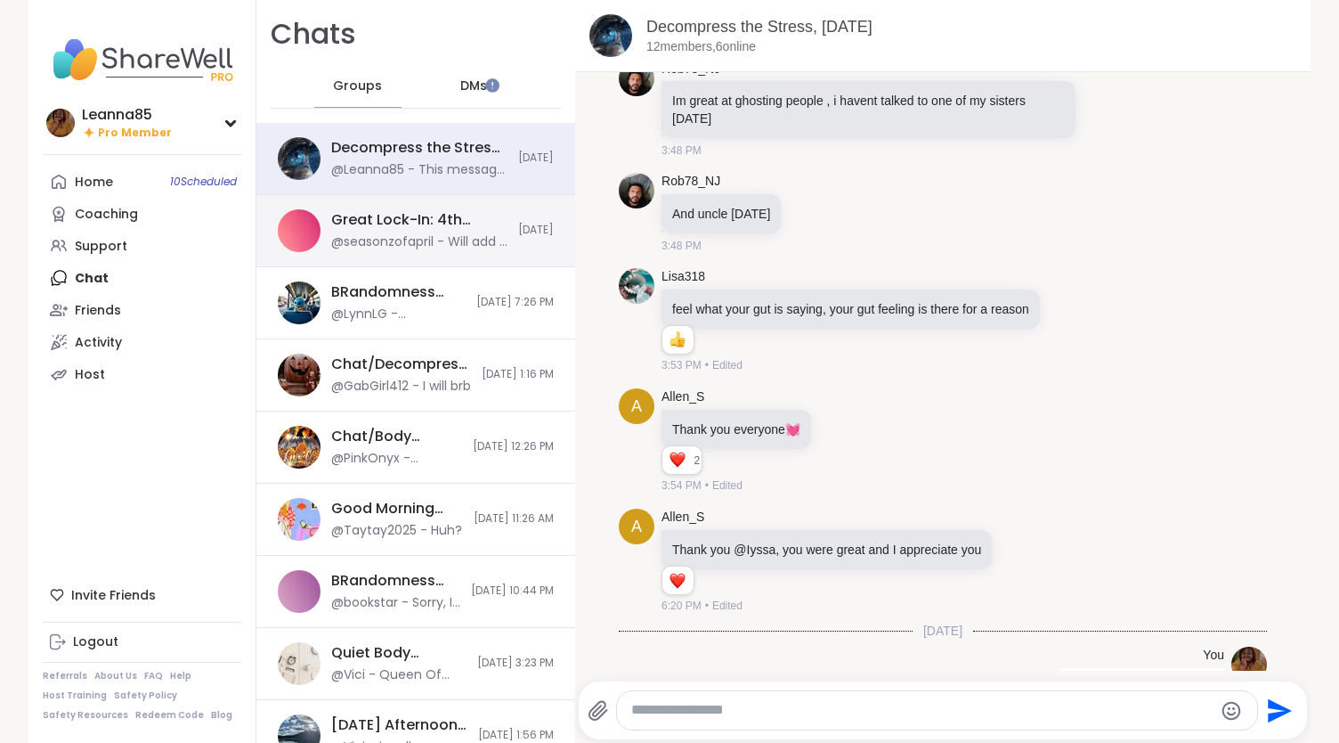
click at [351, 226] on div "Great Lock-In: 4th Quarter Accountability Partner, [DATE]" at bounding box center [419, 220] width 176 height 20
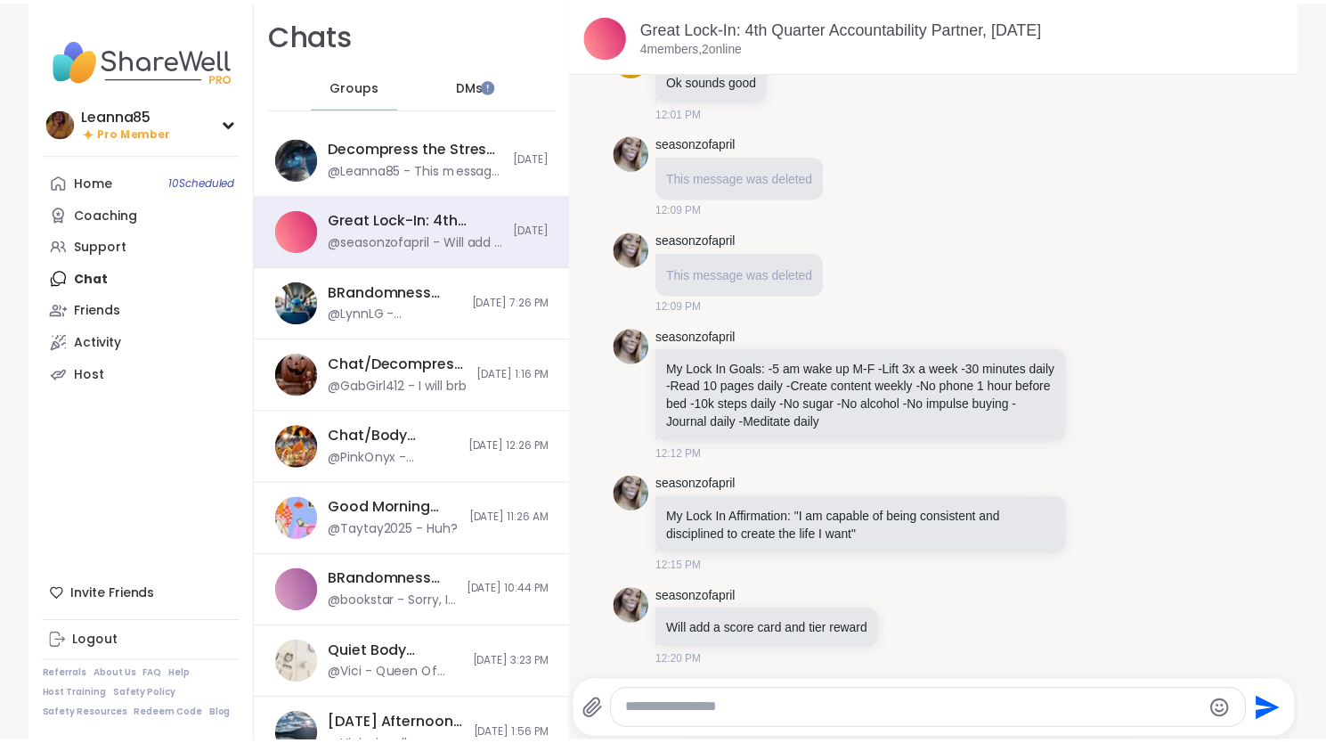
scroll to position [575, 0]
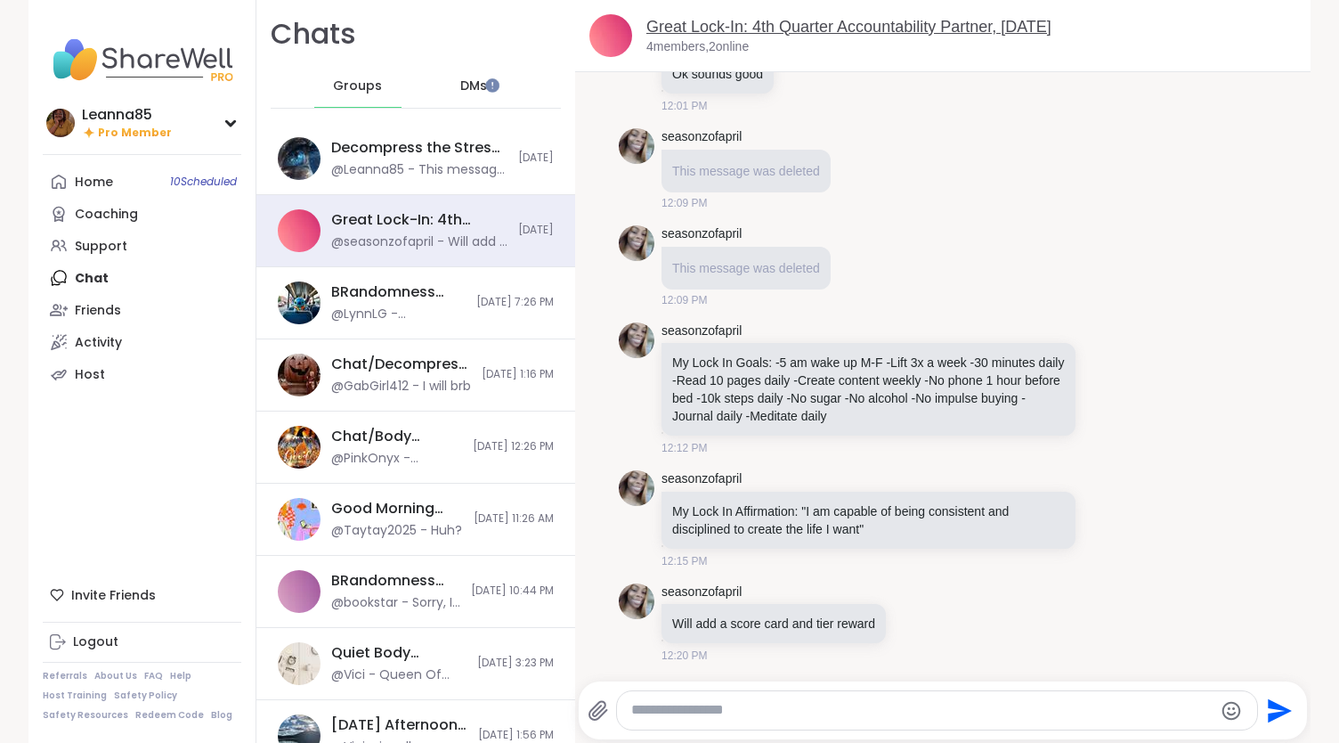
click at [659, 28] on link "Great Lock-In: 4th Quarter Accountability Partner, [DATE]" at bounding box center [848, 27] width 405 height 18
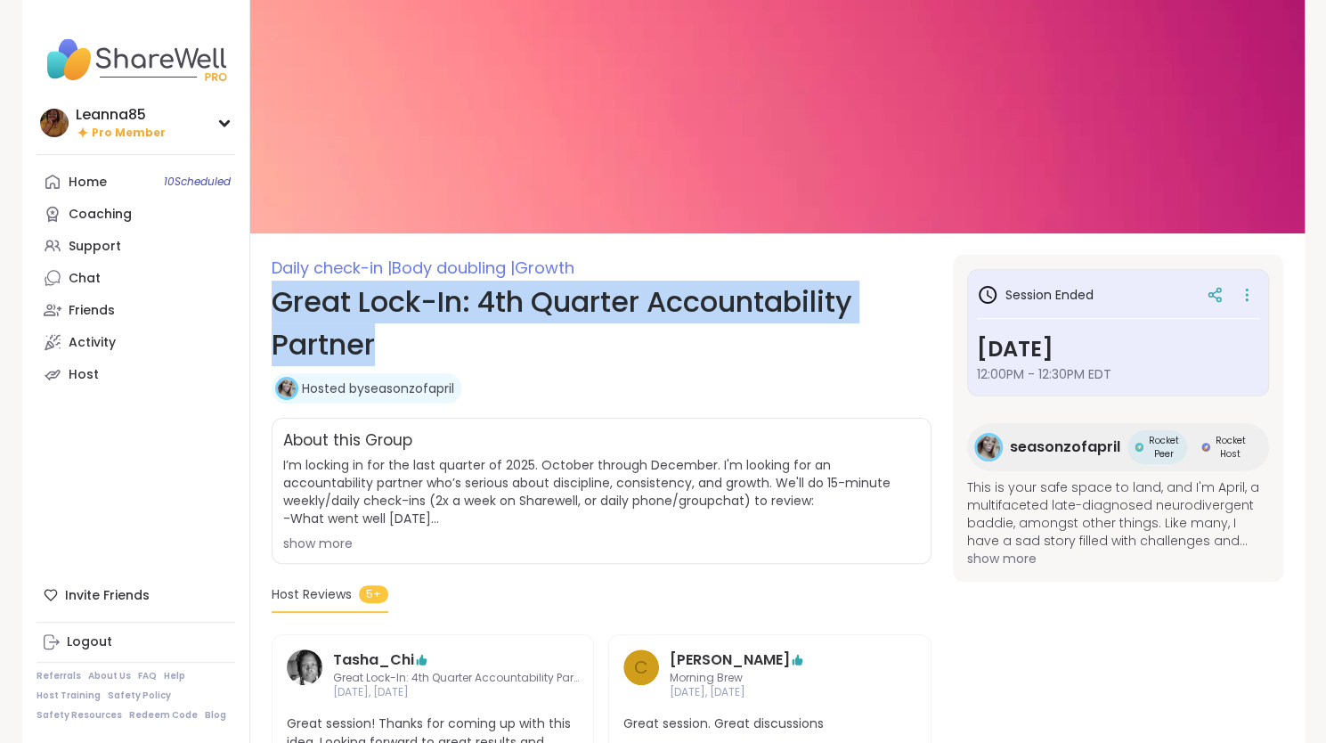
drag, startPoint x: 274, startPoint y: 298, endPoint x: 435, endPoint y: 342, distance: 167.0
click at [435, 342] on h1 "Great Lock-In: 4th Quarter Accountability Partner" at bounding box center [602, 322] width 660 height 85
copy h1 "Great Lock-In: 4th Quarter Accountability Partner"
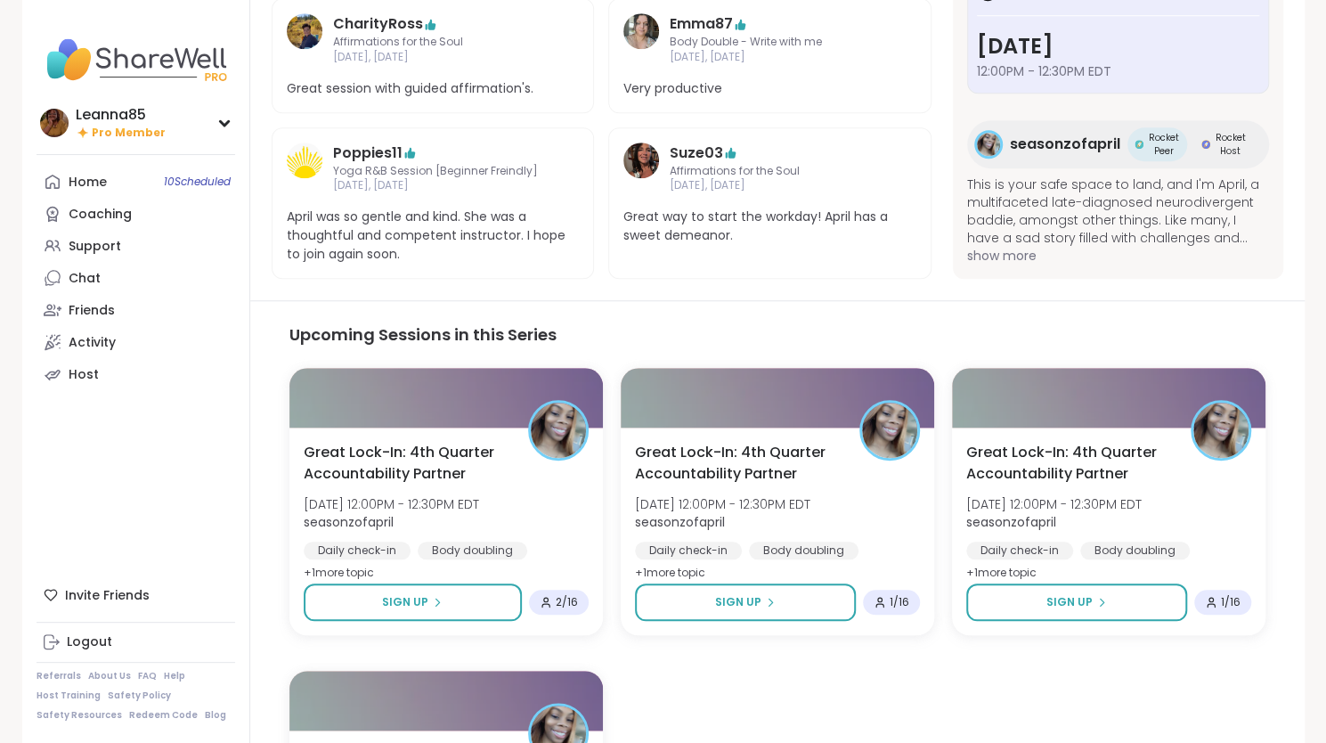
scroll to position [890, 0]
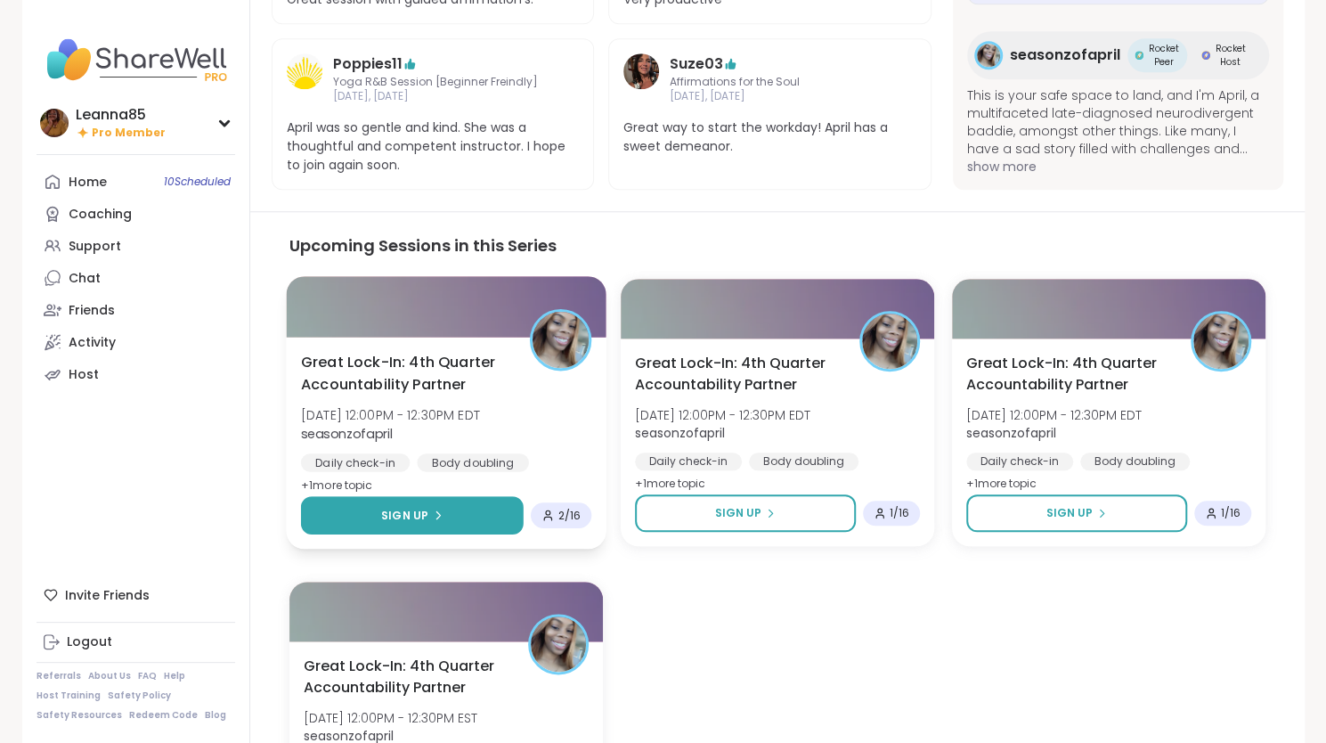
click at [404, 510] on span "Sign Up" at bounding box center [404, 515] width 47 height 16
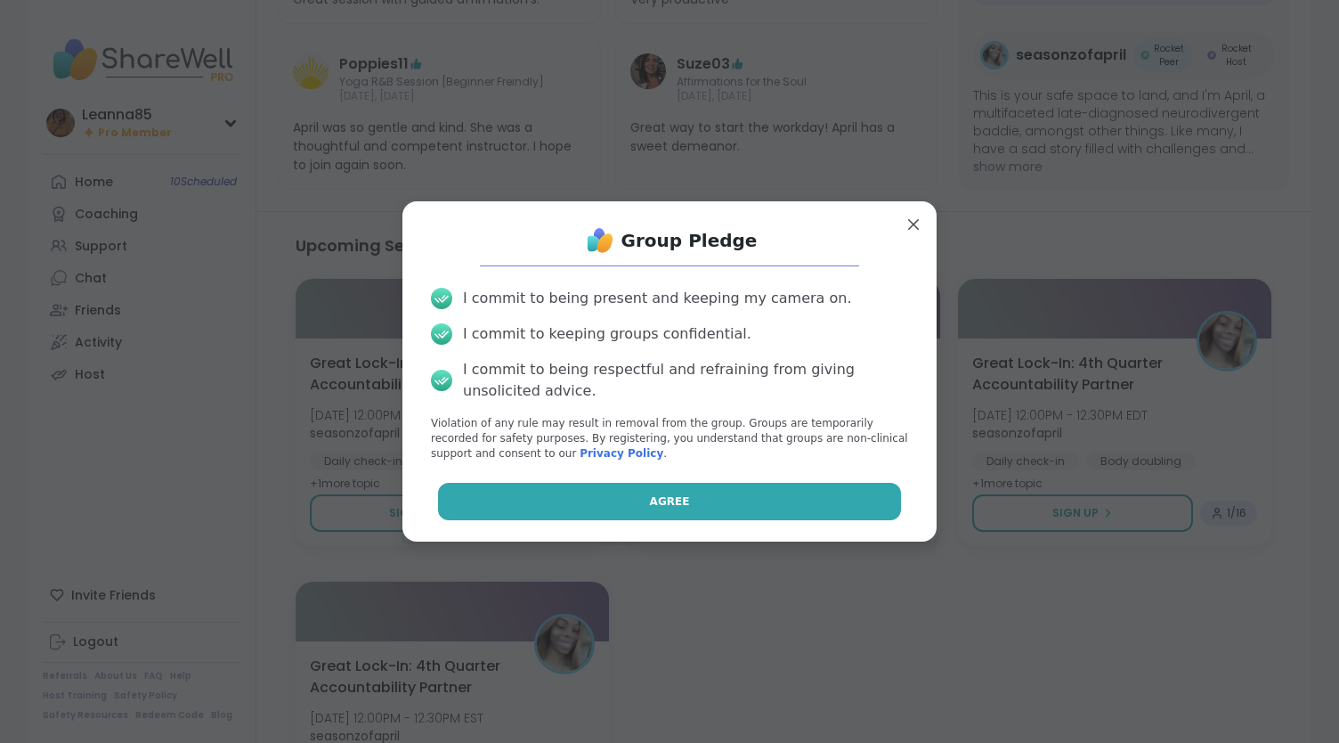
click at [489, 503] on button "Agree" at bounding box center [670, 501] width 464 height 37
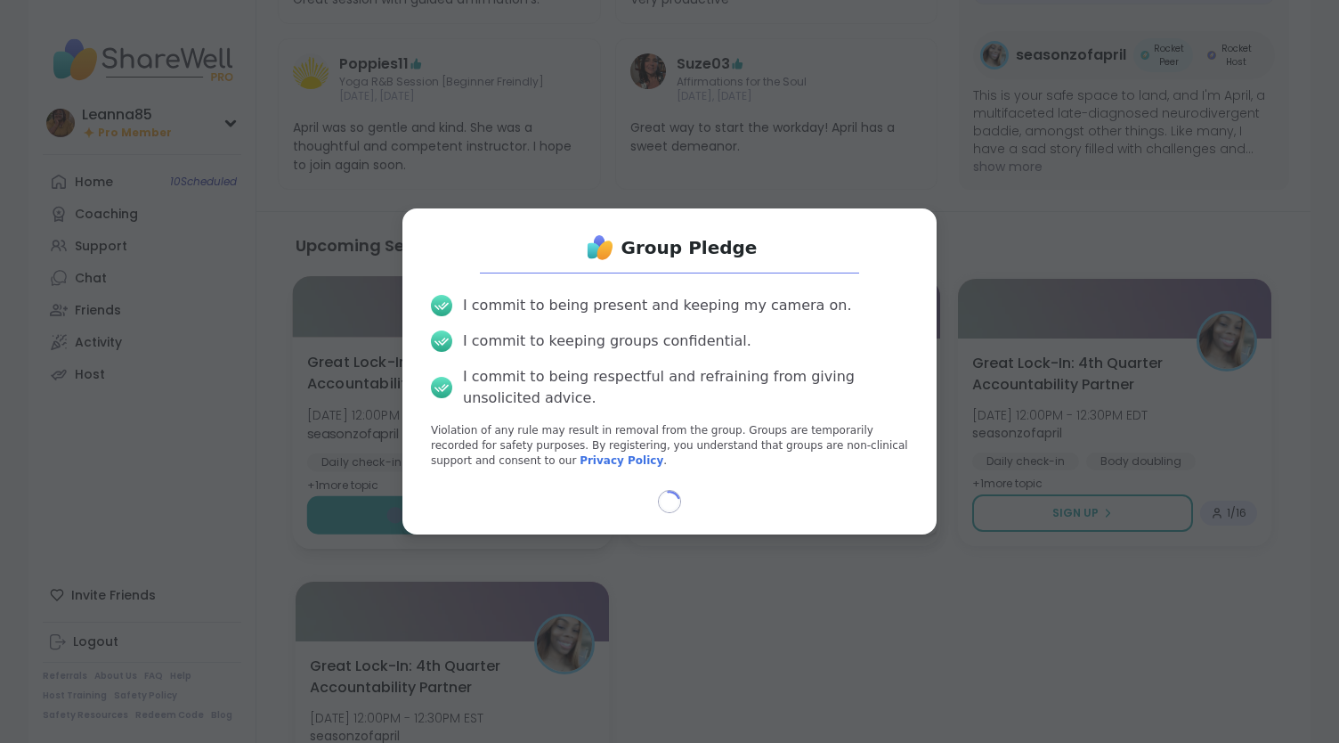
select select "**"
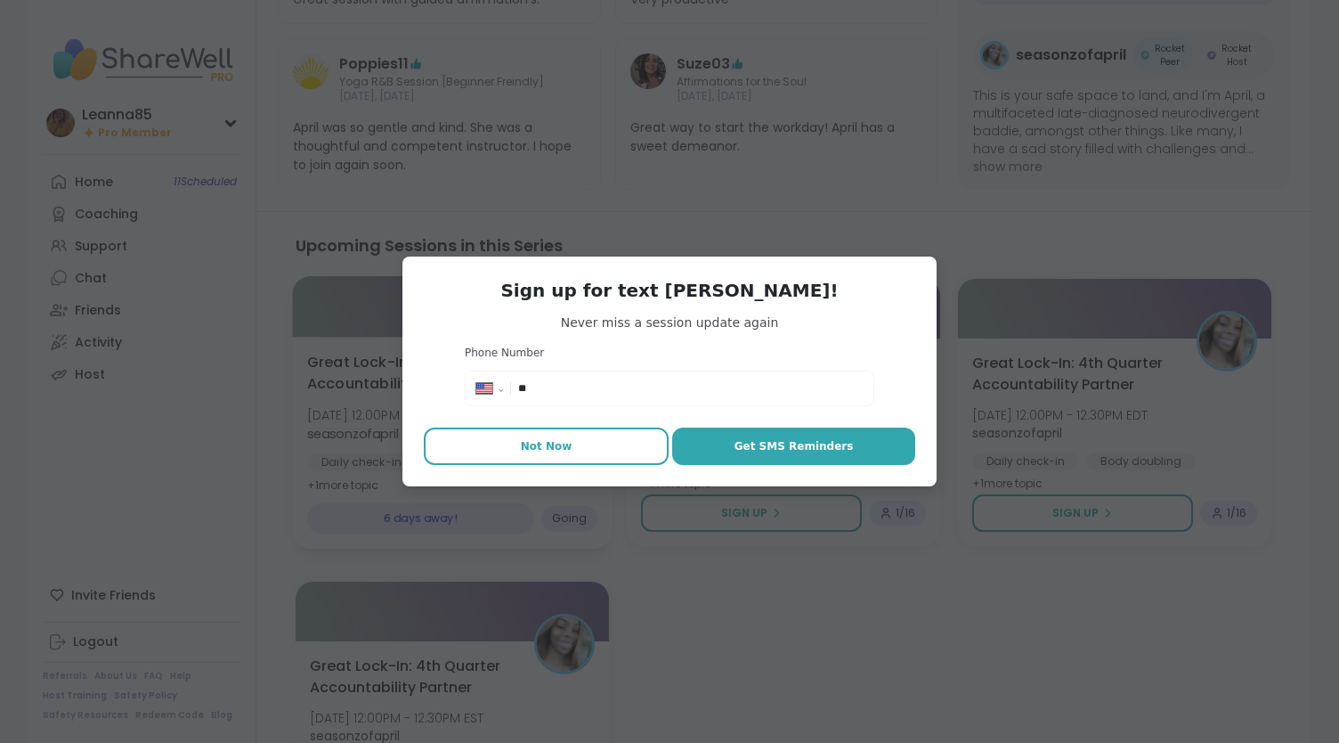
click at [521, 439] on span "Not Now" at bounding box center [547, 446] width 52 height 16
type textarea "*"
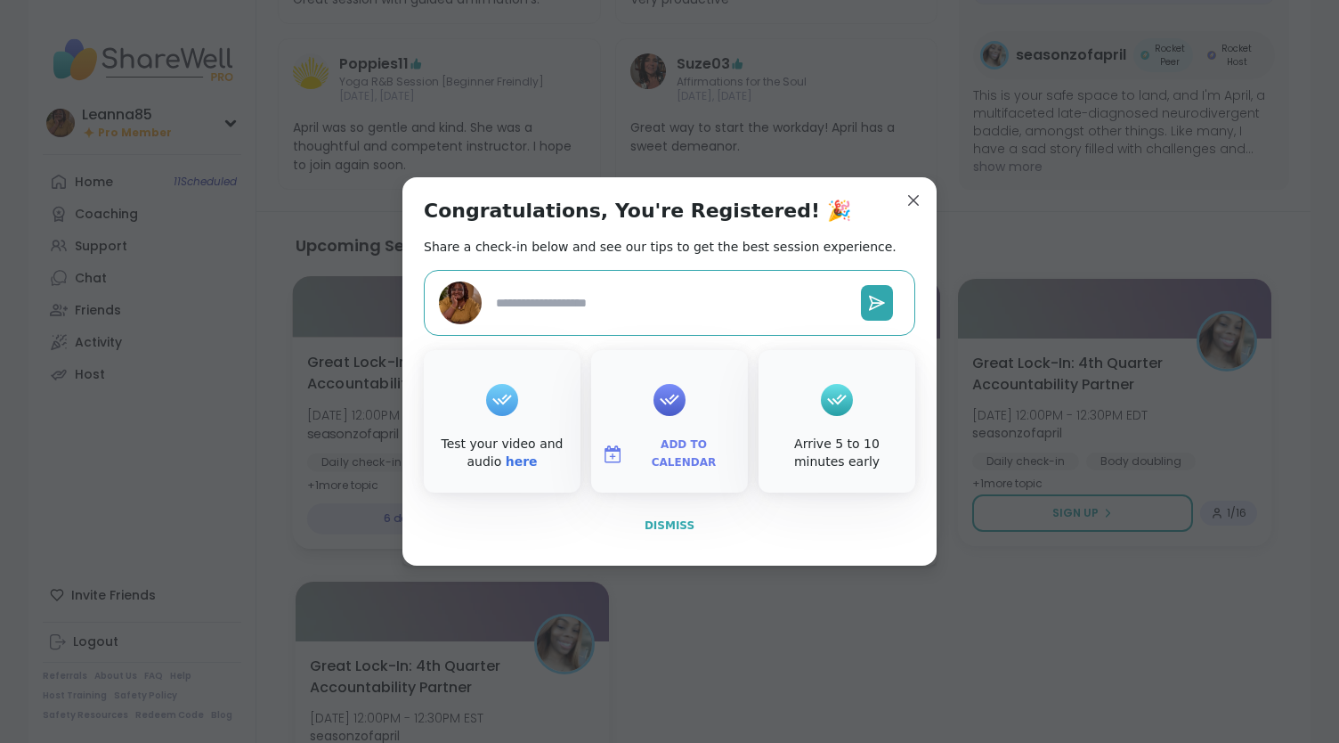
click at [654, 524] on span "Dismiss" at bounding box center [670, 525] width 50 height 12
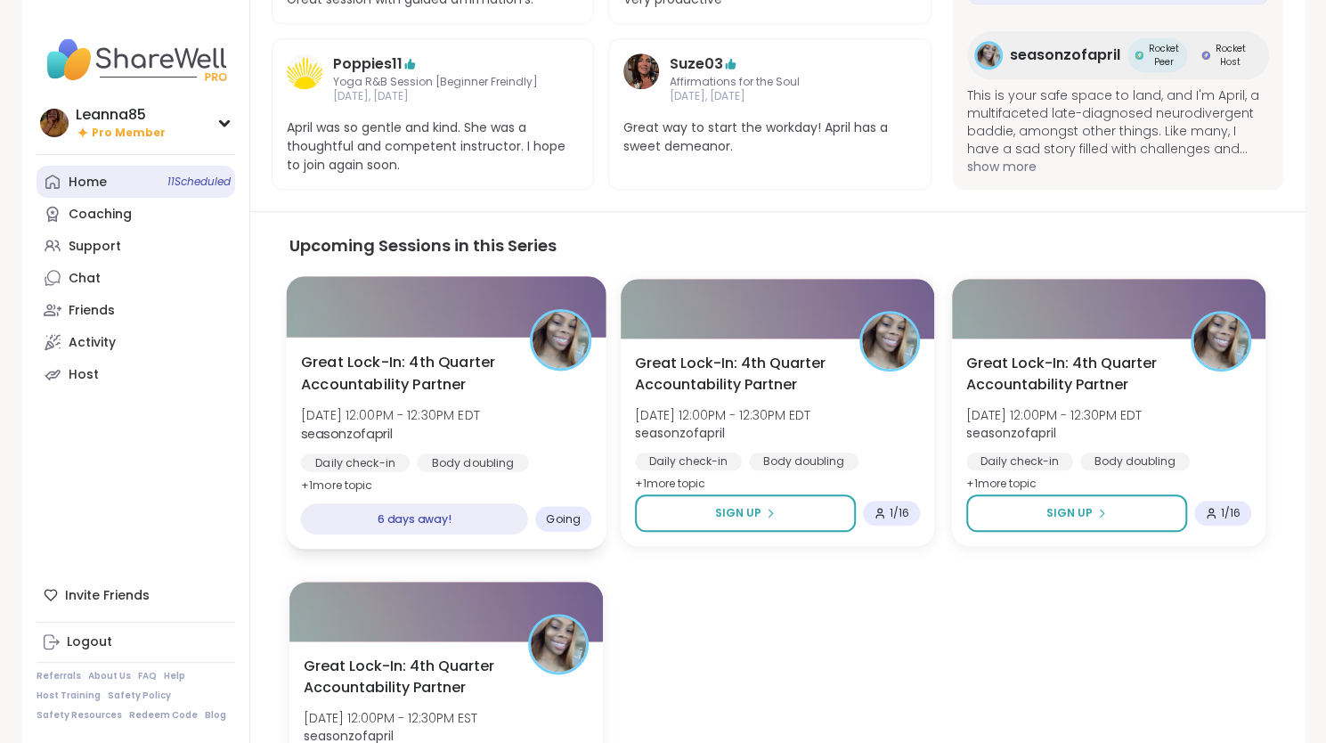
click at [105, 185] on div "Home 11 Scheduled" at bounding box center [88, 183] width 38 height 18
